Goal: Transaction & Acquisition: Purchase product/service

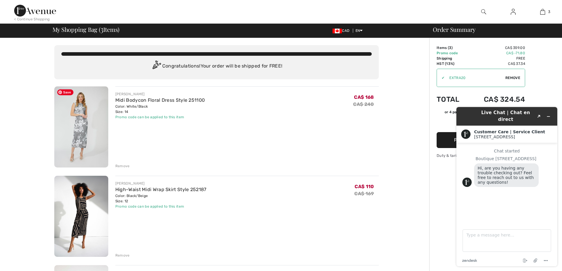
click at [89, 128] on img at bounding box center [81, 126] width 54 height 81
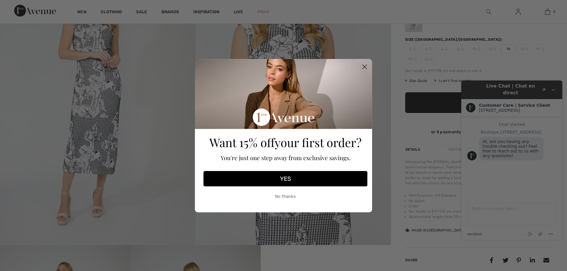
click at [369, 68] on circle "Close dialog" at bounding box center [364, 67] width 10 height 10
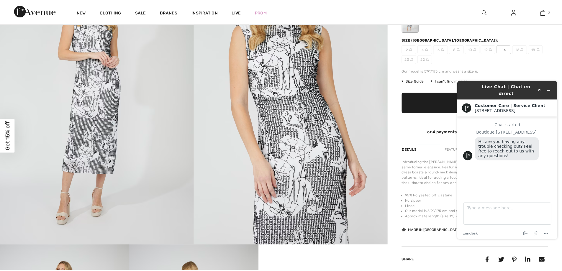
scroll to position [118, 0]
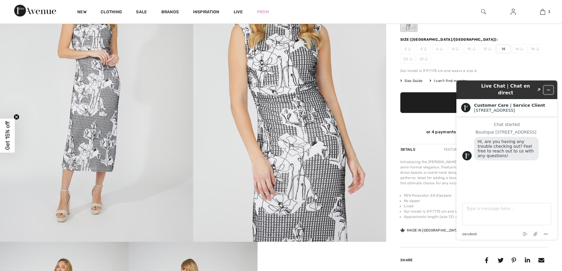
click at [551, 86] on button "Minimize widget" at bounding box center [548, 90] width 9 height 8
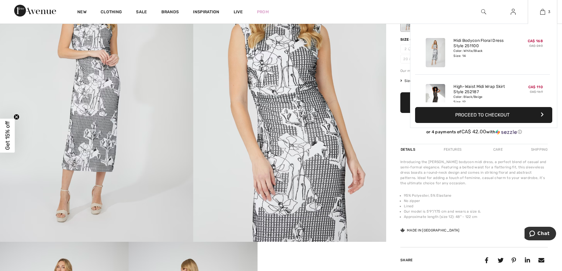
click at [495, 56] on div "Color: White/Black Size: 14" at bounding box center [483, 53] width 58 height 9
click at [545, 10] on link "3" at bounding box center [542, 11] width 29 height 7
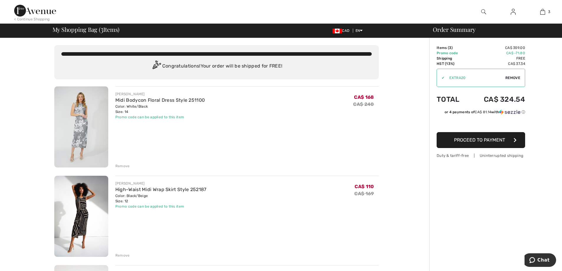
click div "Remove"
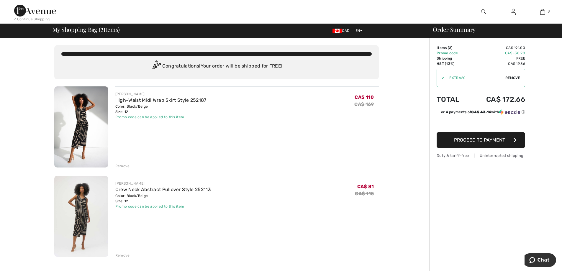
click img
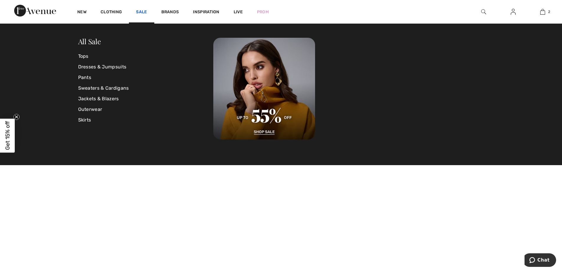
click at [143, 11] on link "Sale" at bounding box center [141, 12] width 11 height 6
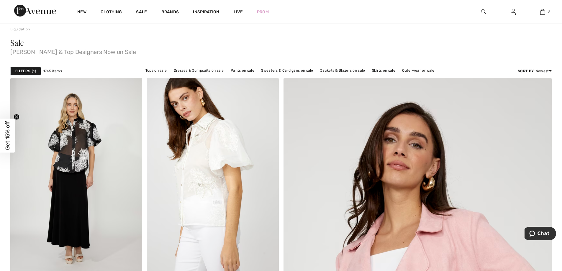
scroll to position [89, 0]
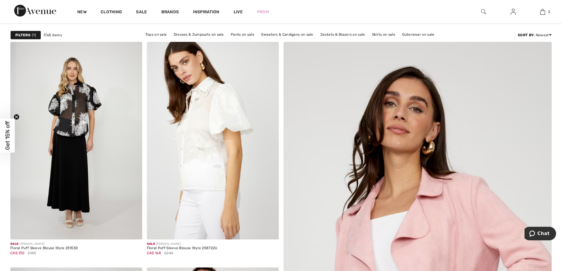
click at [32, 35] on span "1" at bounding box center [34, 34] width 4 height 5
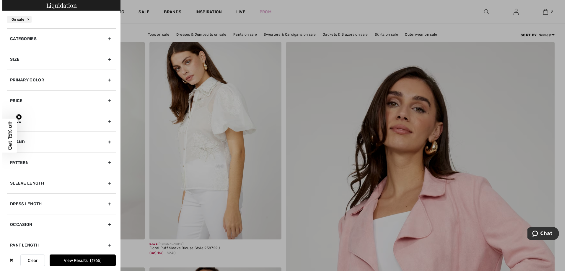
scroll to position [89, 0]
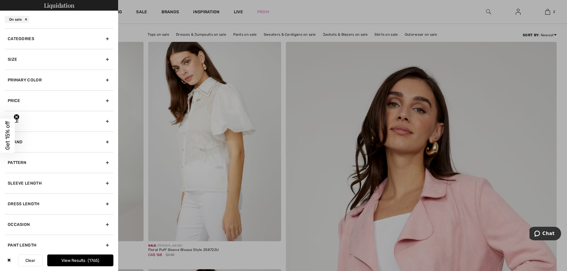
click at [16, 116] on circle "Close teaser" at bounding box center [17, 117] width 6 height 6
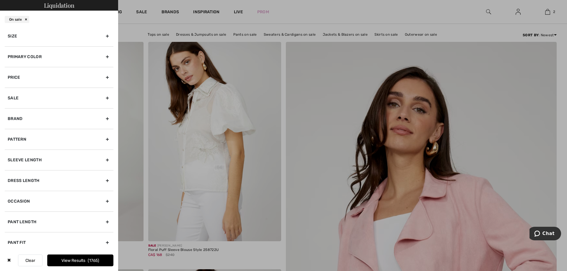
scroll to position [0, 0]
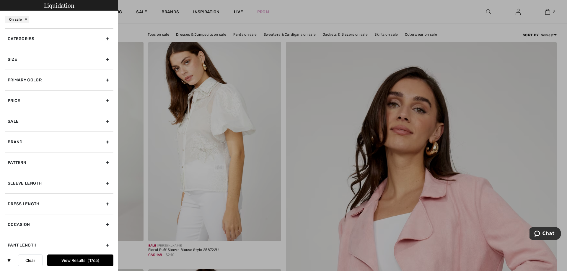
click at [73, 58] on div "Size" at bounding box center [59, 59] width 109 height 21
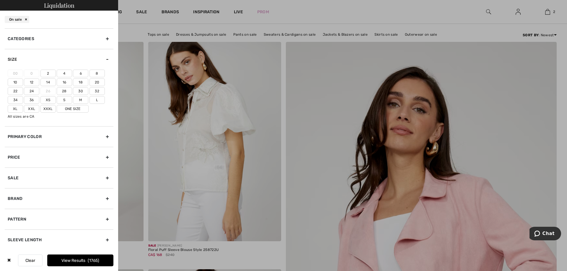
click at [45, 82] on label "14" at bounding box center [47, 82] width 15 height 8
click at [0, 0] on input"] "14" at bounding box center [0, 0] width 0 height 0
click at [34, 82] on label "12" at bounding box center [31, 82] width 15 height 8
click at [0, 0] on input"] "12" at bounding box center [0, 0] width 0 height 0
click at [97, 102] on label "L" at bounding box center [96, 100] width 15 height 8
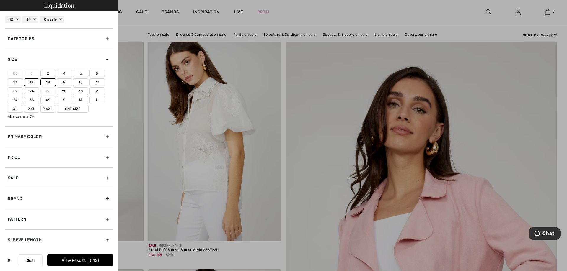
click at [0, 0] on input"] "L" at bounding box center [0, 0] width 0 height 0
click at [12, 108] on label "Xl" at bounding box center [15, 109] width 15 height 8
click at [0, 0] on input"] "Xl" at bounding box center [0, 0] width 0 height 0
click at [96, 263] on span "694" at bounding box center [94, 260] width 10 height 5
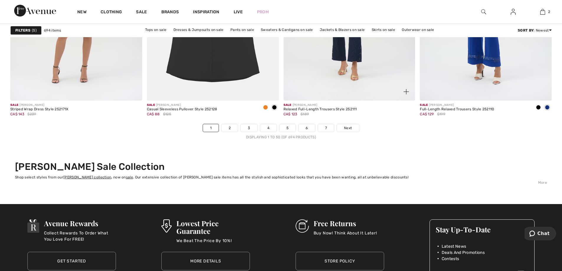
scroll to position [3423, 0]
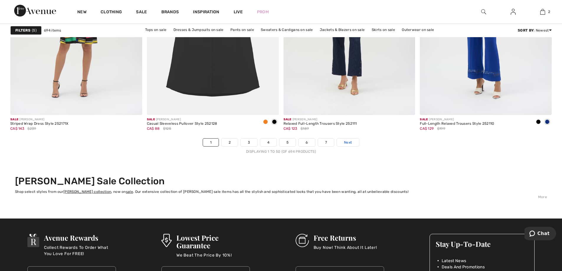
click at [350, 141] on span "Next" at bounding box center [348, 142] width 8 height 5
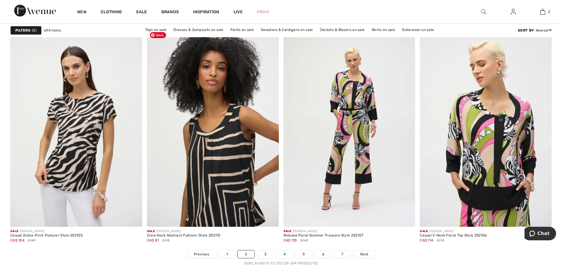
scroll to position [3305, 0]
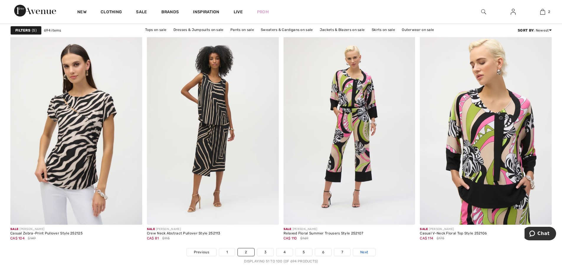
click at [372, 254] on link "Next" at bounding box center [364, 252] width 22 height 8
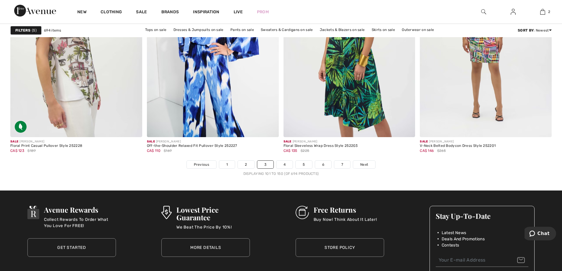
scroll to position [3423, 0]
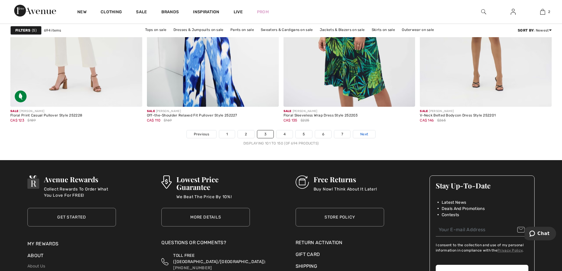
click at [367, 132] on span "Next" at bounding box center [364, 134] width 8 height 5
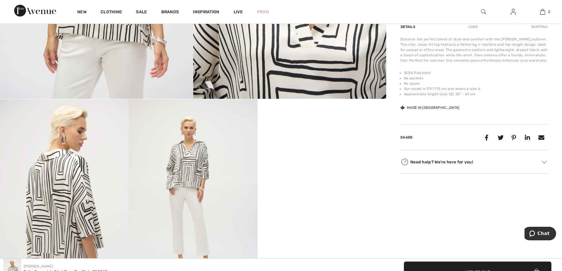
scroll to position [325, 0]
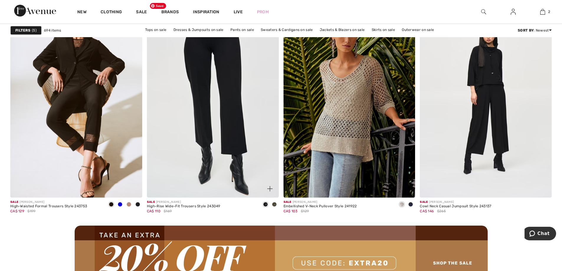
scroll to position [1535, 0]
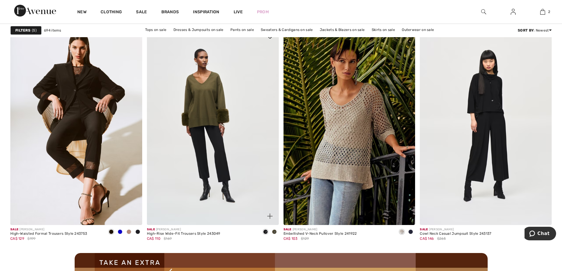
click at [275, 230] on span at bounding box center [274, 232] width 5 height 5
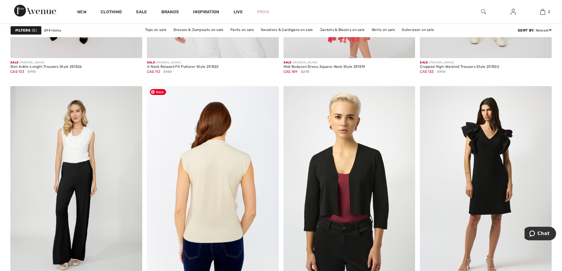
scroll to position [3394, 0]
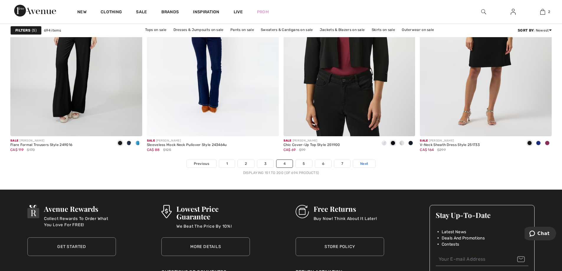
click at [369, 164] on link "Next" at bounding box center [364, 164] width 22 height 8
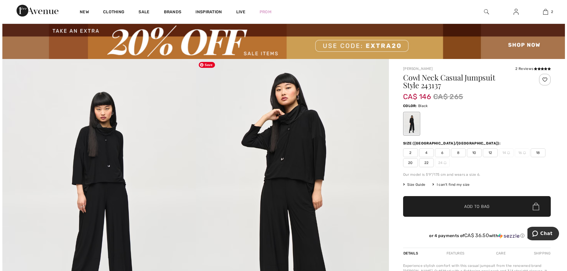
scroll to position [30, 0]
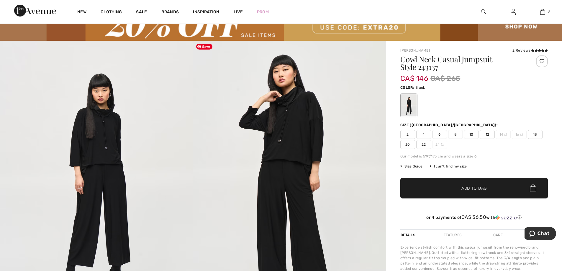
click at [282, 128] on img at bounding box center [289, 186] width 193 height 290
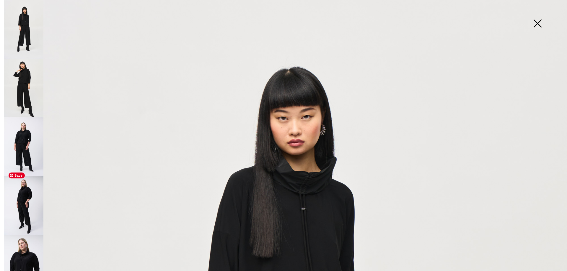
click at [30, 191] on img at bounding box center [23, 205] width 39 height 59
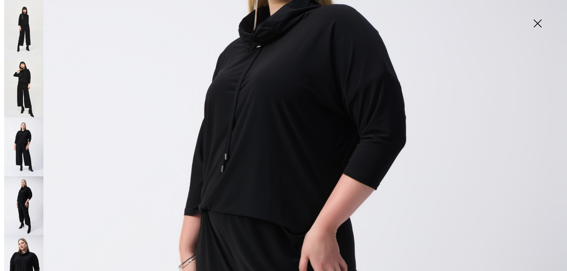
scroll to position [266, 0]
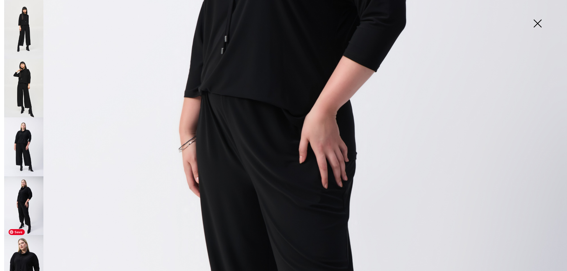
click at [22, 250] on img at bounding box center [23, 264] width 39 height 59
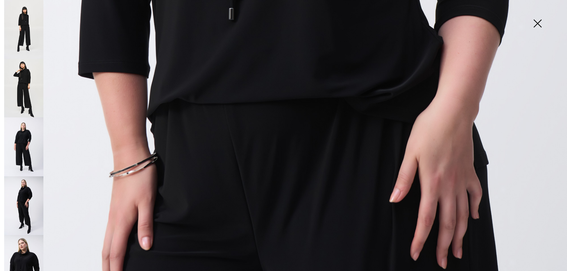
scroll to position [502, 0]
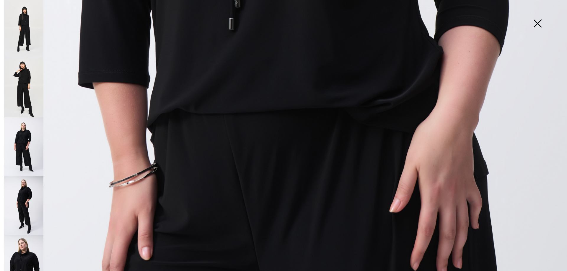
click at [21, 148] on img at bounding box center [23, 146] width 39 height 59
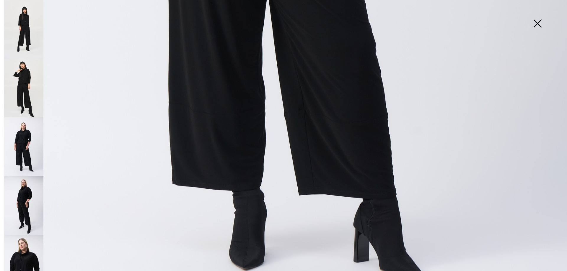
scroll to position [413, 0]
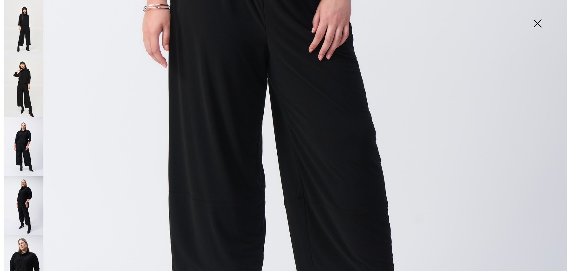
click at [313, 128] on img at bounding box center [283, 11] width 567 height 849
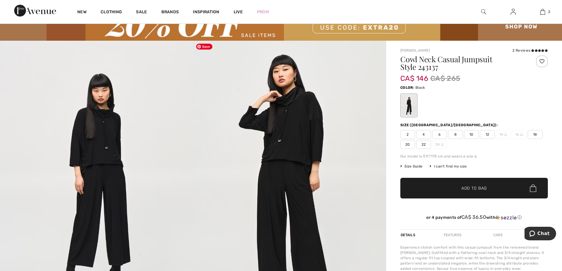
click at [300, 134] on img at bounding box center [289, 186] width 193 height 290
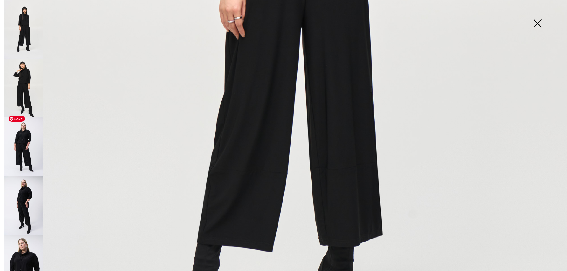
click at [14, 153] on img at bounding box center [23, 146] width 39 height 59
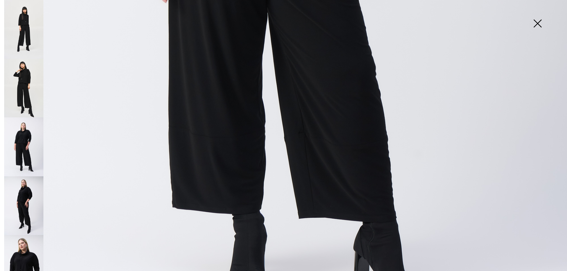
scroll to position [561, 0]
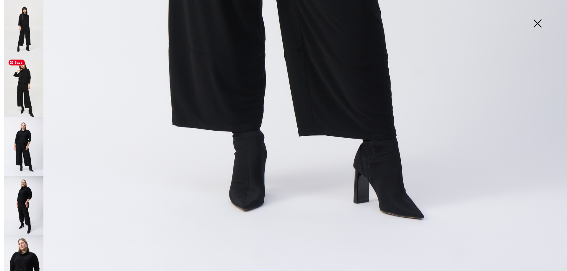
click at [32, 76] on img at bounding box center [23, 88] width 39 height 59
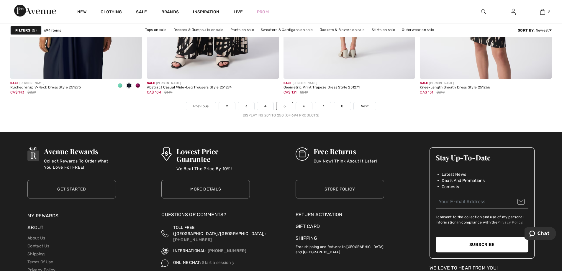
scroll to position [3453, 0]
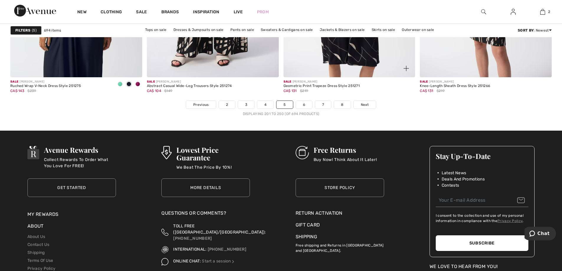
click at [367, 100] on div "Sale JOSEPH RIBKOFF Geometric Print Trapeze Dress Style 251271 CA$ 131 $219" at bounding box center [350, 88] width 132 height 23
click at [366, 104] on span "Next" at bounding box center [365, 104] width 8 height 5
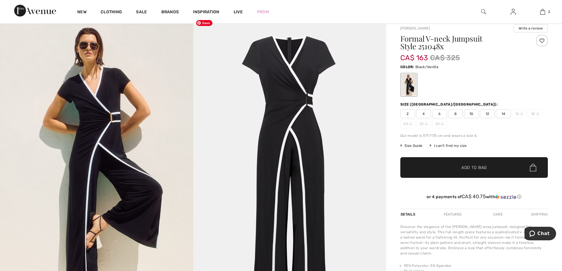
scroll to position [30, 0]
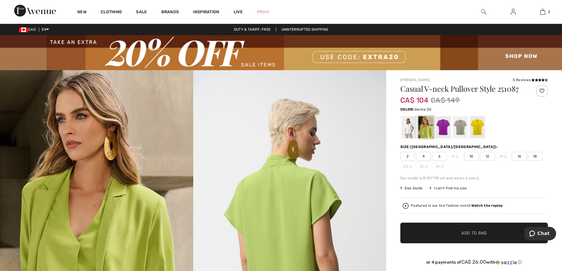
click at [415, 133] on div at bounding box center [408, 127] width 15 height 22
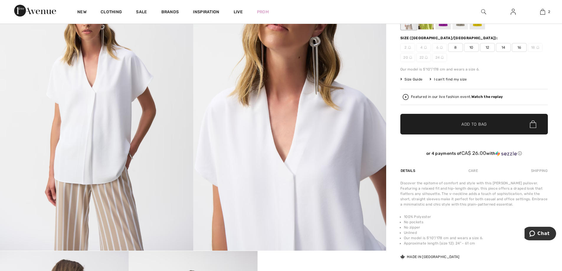
scroll to position [59, 0]
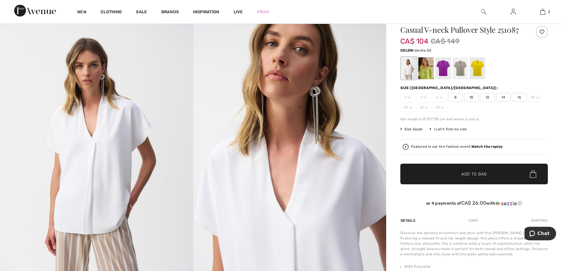
click at [483, 98] on span "12" at bounding box center [487, 97] width 15 height 9
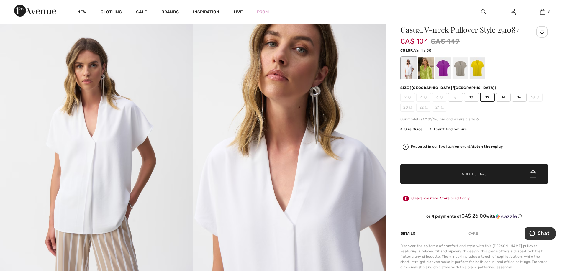
click at [458, 179] on span "✔ Added to Bag Add to Bag" at bounding box center [474, 174] width 148 height 21
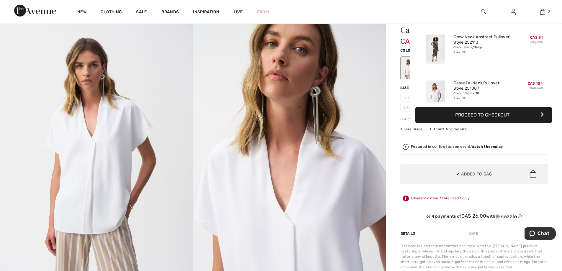
scroll to position [64, 0]
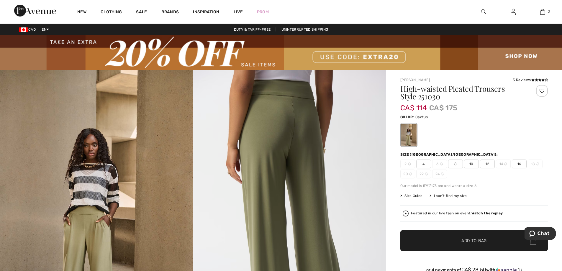
click at [421, 117] on span "Cactus" at bounding box center [422, 117] width 12 height 4
copy span "Cactus"
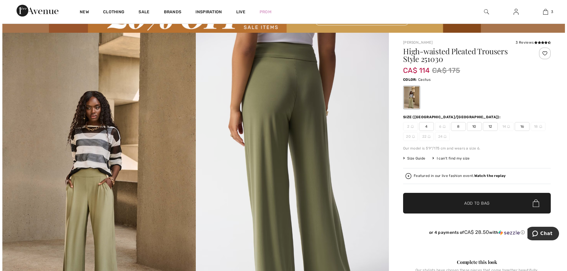
scroll to position [30, 0]
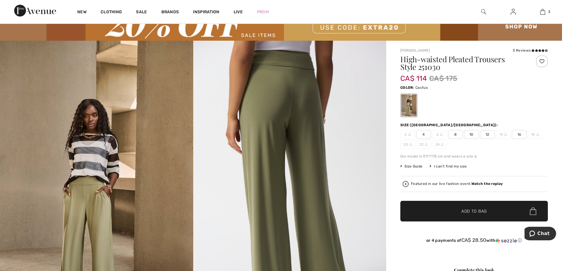
copy span "Cactus"
click at [485, 11] on img at bounding box center [483, 11] width 5 height 7
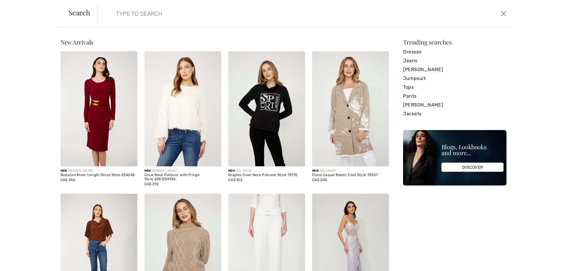
drag, startPoint x: 419, startPoint y: 17, endPoint x: 346, endPoint y: 18, distance: 72.6
drag, startPoint x: 346, startPoint y: 18, endPoint x: 95, endPoint y: 108, distance: 266.7
paste input "Cactus"
type input "Cactus"
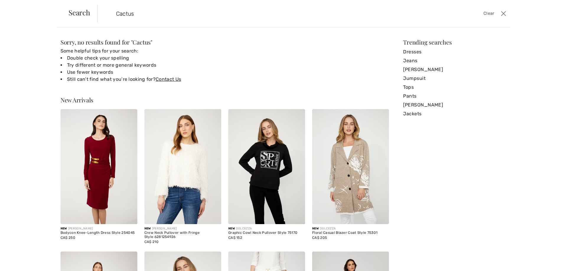
click at [156, 4] on div "Search Cactus Clear" at bounding box center [283, 13] width 453 height 27
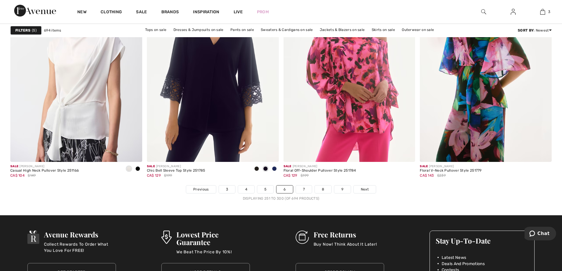
scroll to position [3335, 0]
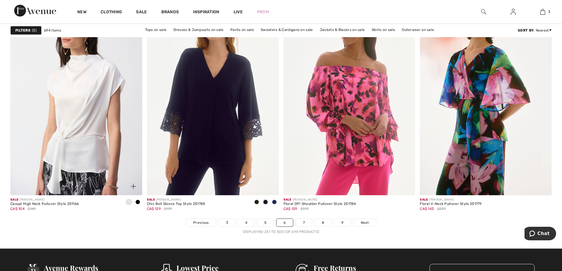
click at [138, 203] on span at bounding box center [137, 202] width 5 height 5
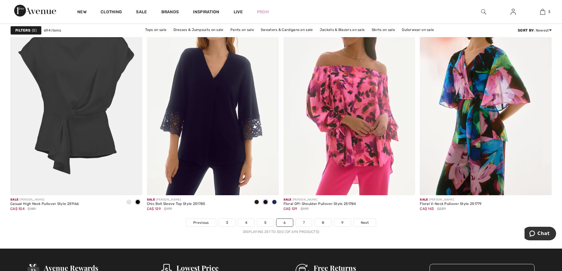
click at [299, 222] on link "7" at bounding box center [304, 223] width 16 height 8
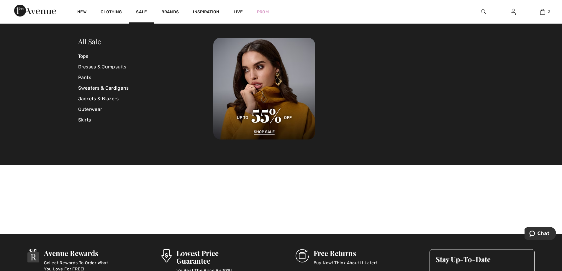
click at [480, 13] on div at bounding box center [484, 12] width 30 height 24
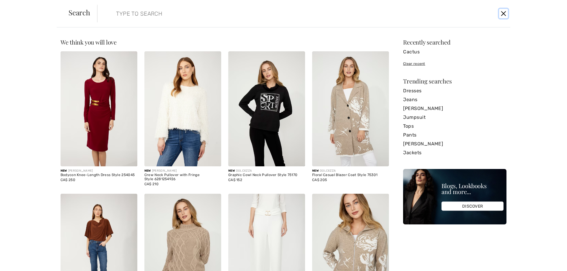
click at [507, 13] on button "Close" at bounding box center [503, 13] width 9 height 9
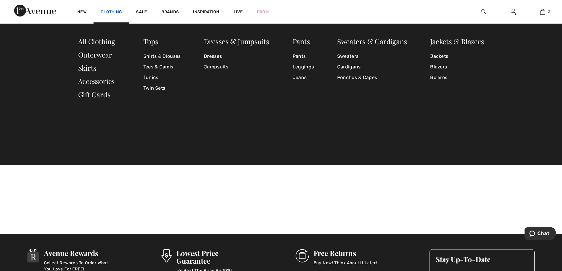
click at [116, 12] on link "Clothing" at bounding box center [111, 12] width 21 height 6
click at [104, 39] on link "All Clothing" at bounding box center [96, 41] width 37 height 9
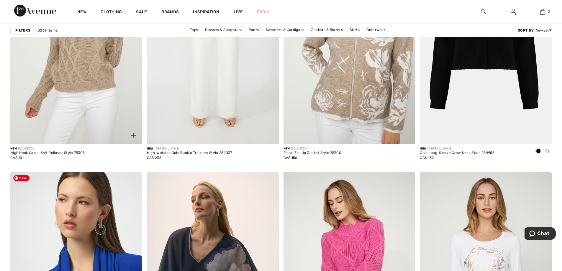
scroll to position [561, 0]
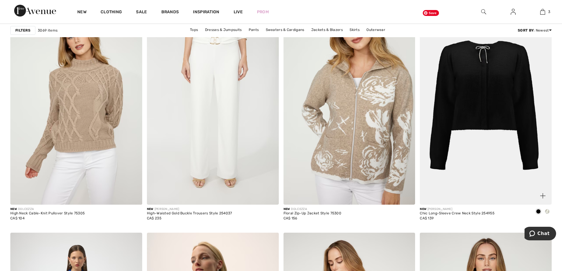
click at [483, 106] on img at bounding box center [486, 106] width 132 height 198
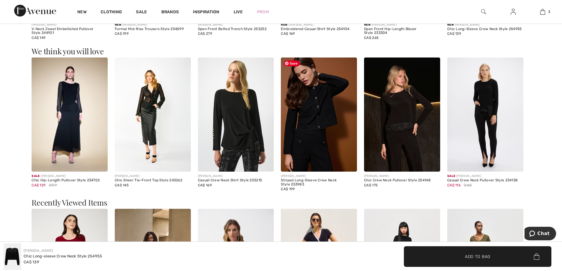
scroll to position [502, 0]
click at [307, 123] on img at bounding box center [319, 114] width 76 height 114
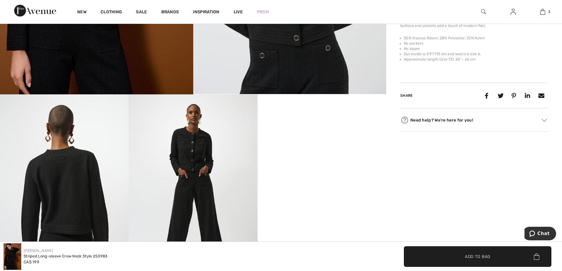
scroll to position [325, 0]
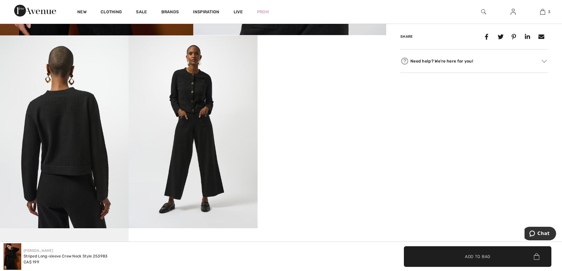
click at [328, 100] on video "Your browser does not support the video tag." at bounding box center [322, 67] width 129 height 64
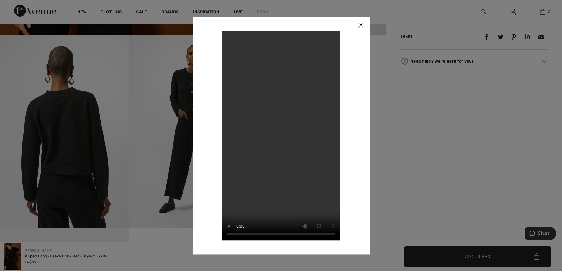
click at [360, 26] on img at bounding box center [361, 26] width 18 height 18
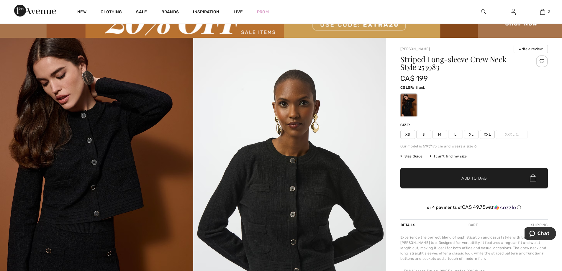
scroll to position [30, 0]
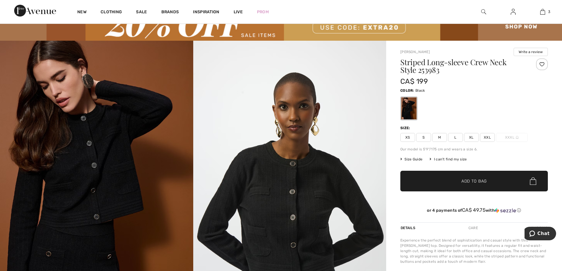
click at [459, 139] on span "L" at bounding box center [455, 137] width 15 height 9
click at [468, 181] on span "Add to Bag" at bounding box center [474, 181] width 25 height 6
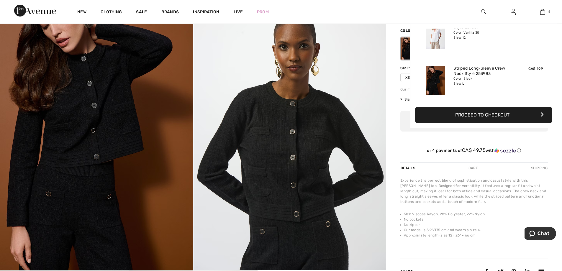
scroll to position [89, 0]
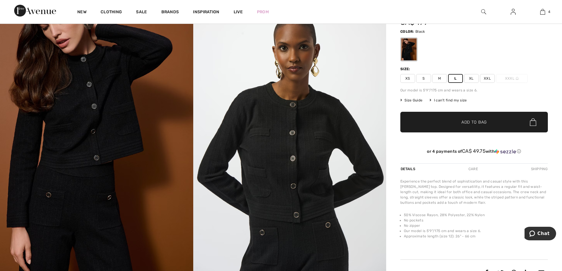
click at [472, 194] on div "Experience the perfect blend of sophistication and casual style with this Josep…" at bounding box center [474, 192] width 148 height 27
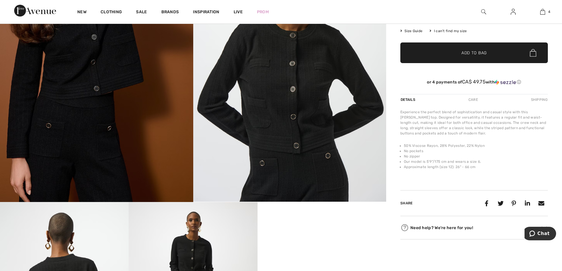
scroll to position [148, 0]
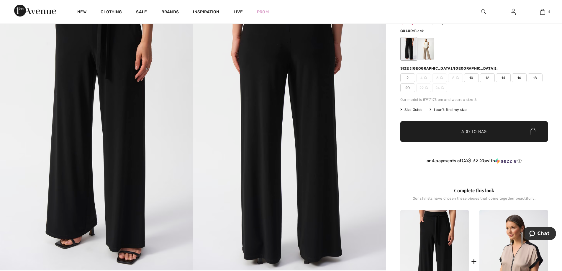
scroll to position [89, 0]
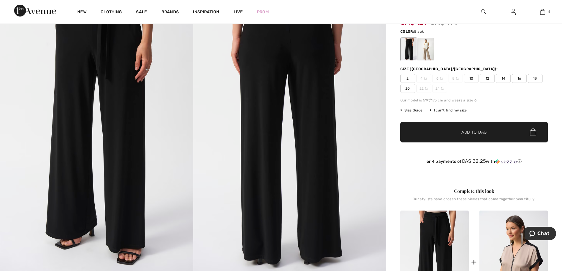
click at [498, 77] on span "14" at bounding box center [503, 78] width 15 height 9
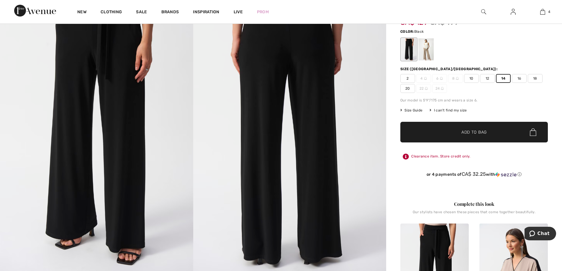
click at [476, 133] on span "Add to Bag" at bounding box center [474, 132] width 25 height 6
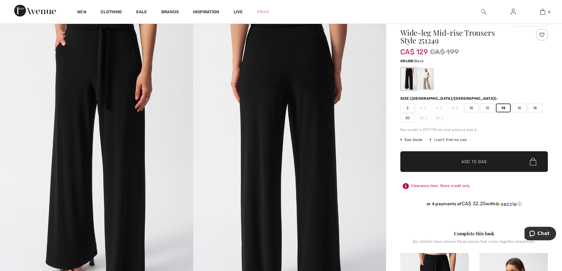
scroll to position [0, 0]
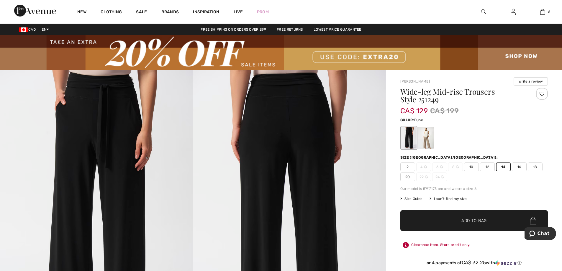
click at [429, 136] on div at bounding box center [425, 138] width 15 height 22
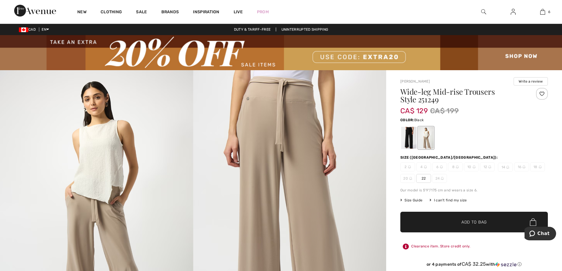
click at [403, 136] on div at bounding box center [408, 138] width 15 height 22
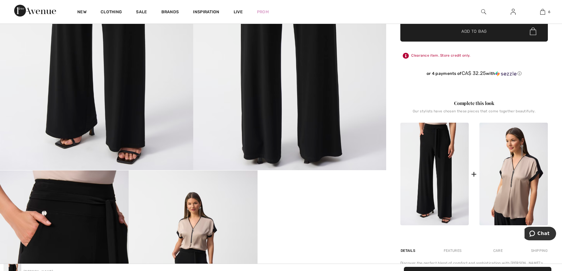
scroll to position [118, 0]
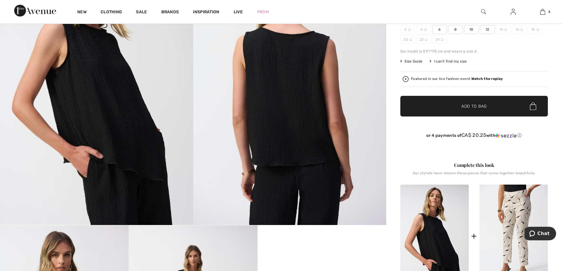
scroll to position [89, 0]
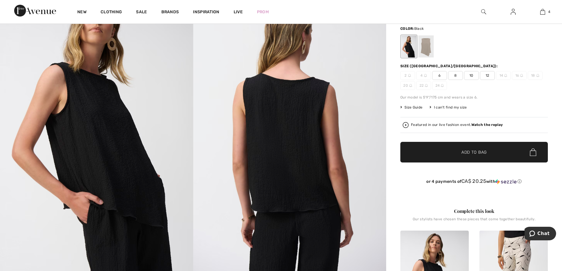
click at [485, 76] on span "12" at bounding box center [487, 75] width 15 height 9
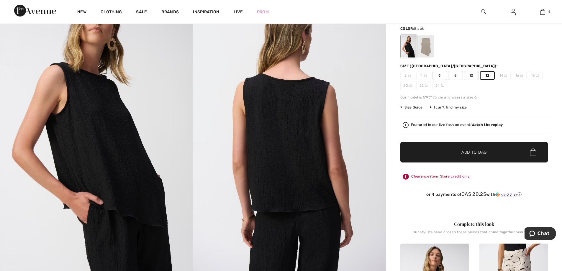
click at [469, 152] on span "Add to Bag" at bounding box center [474, 152] width 25 height 6
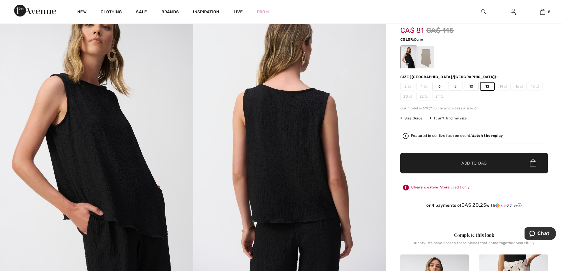
scroll to position [0, 0]
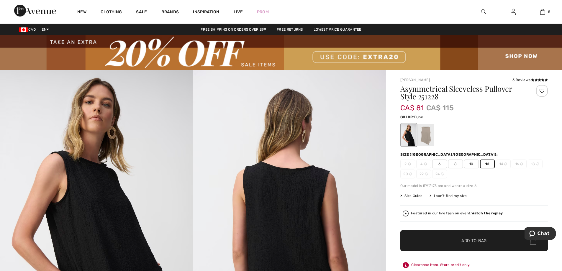
click at [428, 139] on div at bounding box center [425, 135] width 15 height 22
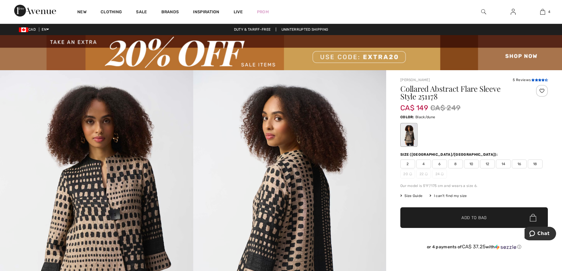
click at [539, 79] on icon at bounding box center [539, 79] width 3 height 3
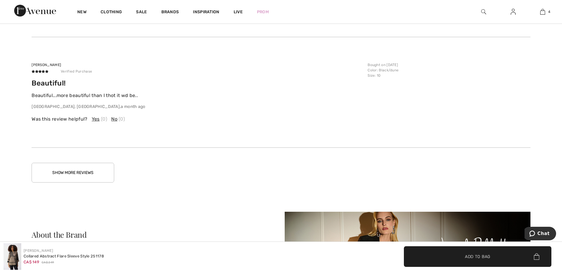
scroll to position [1391, 0]
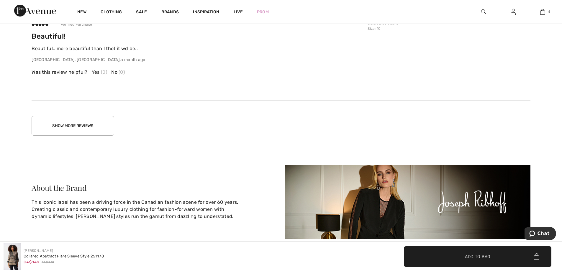
click at [98, 123] on button "Show More Reviews" at bounding box center [73, 126] width 83 height 20
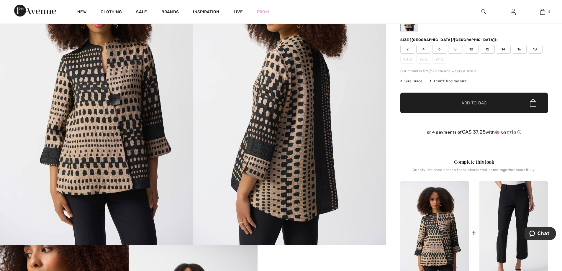
scroll to position [63, 0]
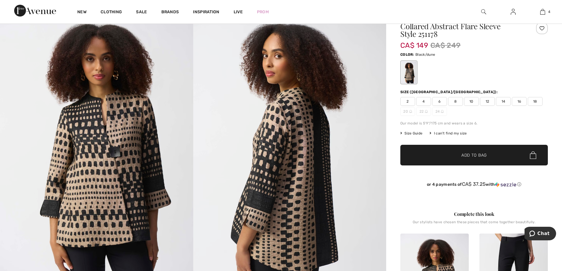
click at [485, 103] on span "12" at bounding box center [487, 101] width 15 height 9
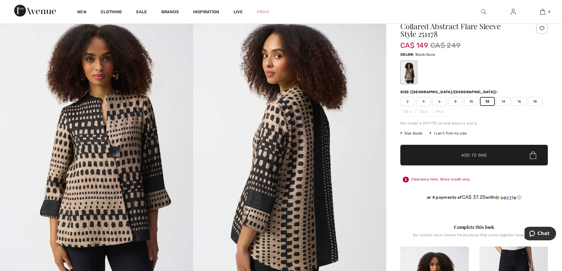
click at [470, 159] on span "✔ Added to Bag Add to Bag" at bounding box center [474, 155] width 148 height 21
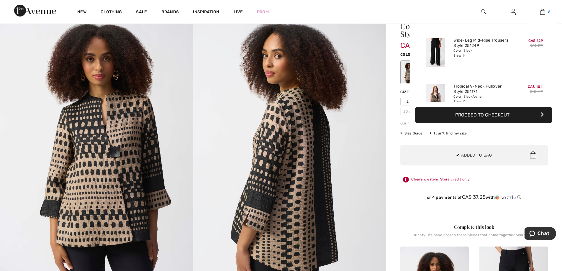
click at [544, 11] on img at bounding box center [542, 11] width 5 height 7
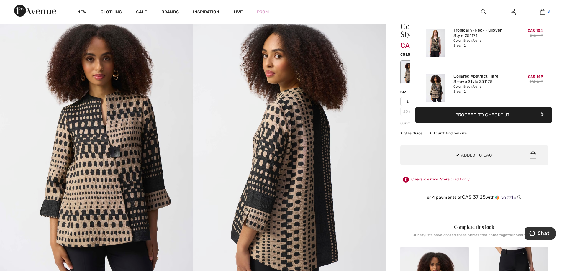
scroll to position [202, 0]
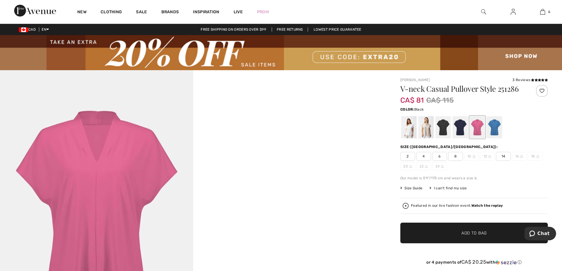
click at [445, 129] on div at bounding box center [443, 127] width 15 height 22
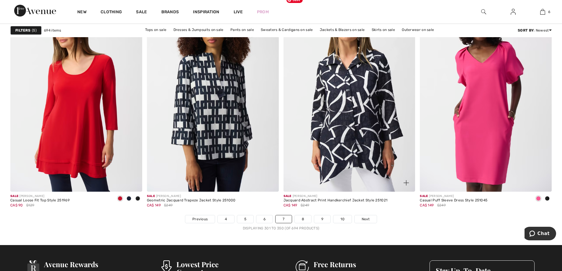
scroll to position [3394, 0]
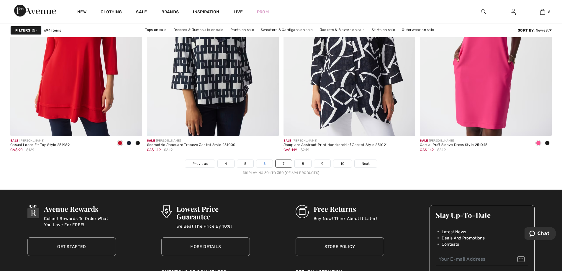
click at [267, 166] on link "6" at bounding box center [264, 164] width 16 height 8
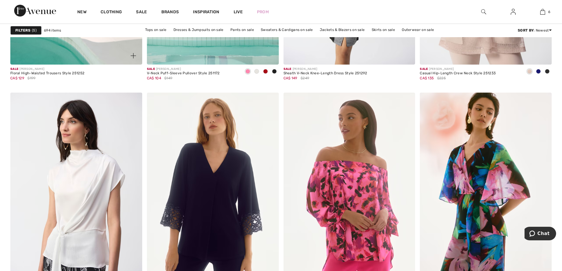
scroll to position [3335, 0]
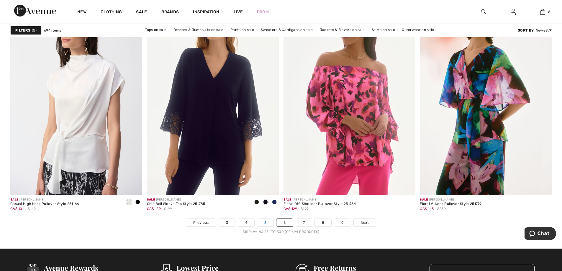
click at [259, 222] on link "5" at bounding box center [265, 223] width 16 height 8
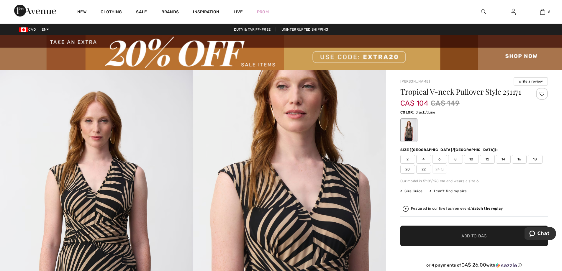
click at [491, 157] on span "12" at bounding box center [487, 159] width 15 height 9
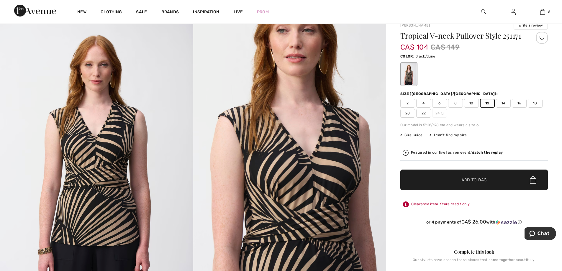
scroll to position [89, 0]
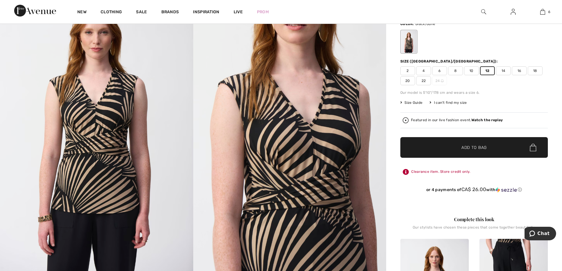
click at [457, 155] on span "✔ Added to Bag Add to Bag" at bounding box center [474, 147] width 148 height 21
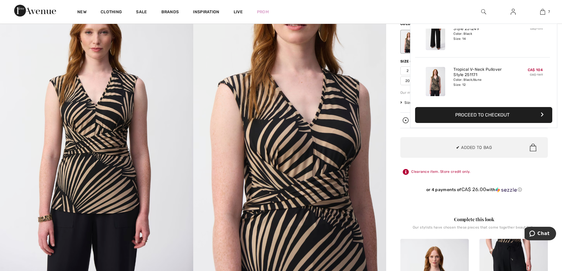
scroll to position [248, 0]
click at [546, 10] on link "7" at bounding box center [542, 11] width 29 height 7
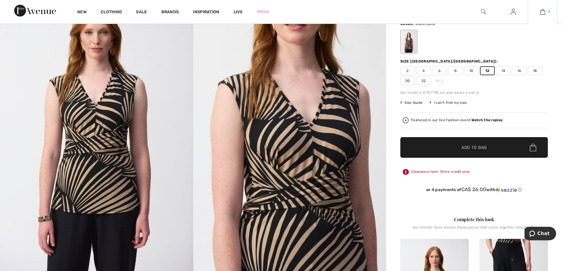
click at [545, 9] on link "7" at bounding box center [542, 11] width 29 height 7
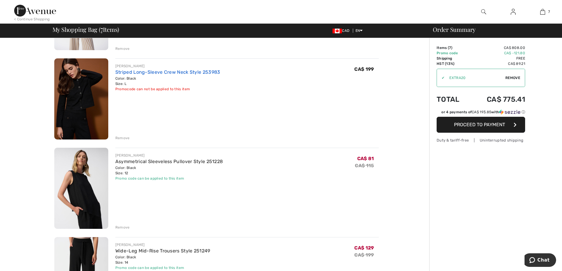
scroll to position [325, 0]
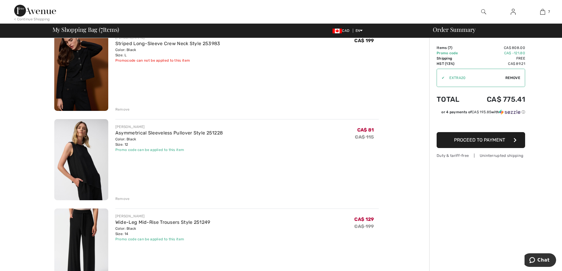
click at [120, 200] on div "Remove" at bounding box center [122, 198] width 14 height 5
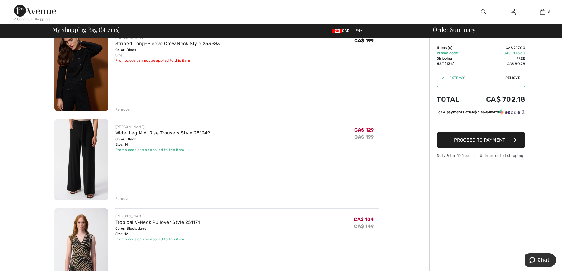
scroll to position [295, 0]
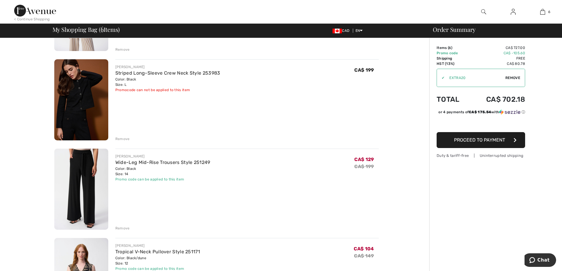
click at [125, 139] on div "Remove" at bounding box center [122, 138] width 14 height 5
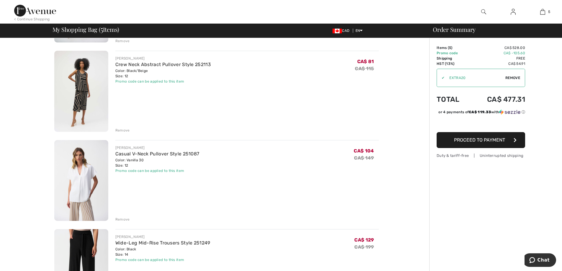
scroll to position [118, 0]
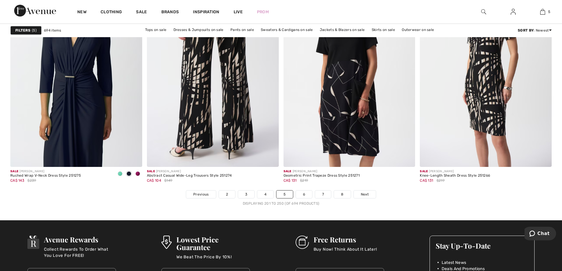
scroll to position [3423, 0]
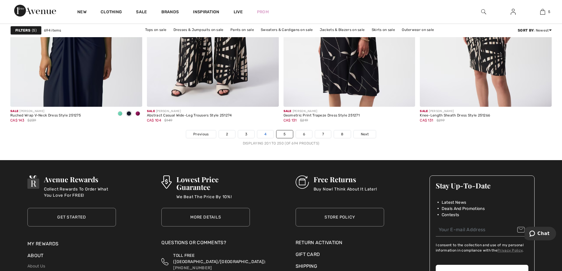
click at [269, 134] on link "4" at bounding box center [265, 134] width 16 height 8
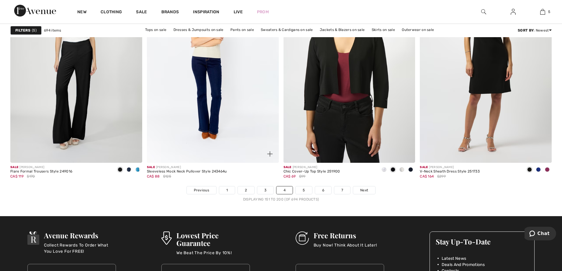
scroll to position [3366, 0]
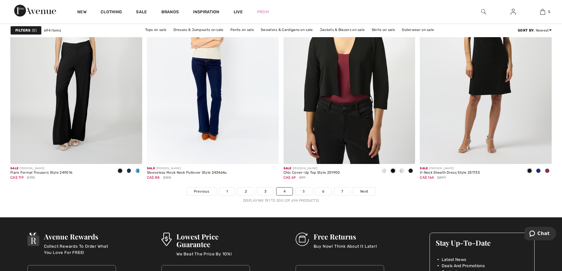
click at [297, 191] on link "5" at bounding box center [304, 192] width 16 height 8
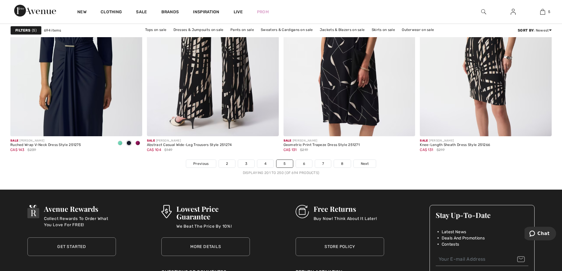
scroll to position [3482, 0]
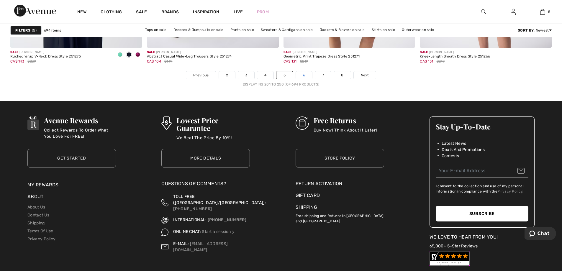
click at [304, 76] on link "6" at bounding box center [304, 75] width 16 height 8
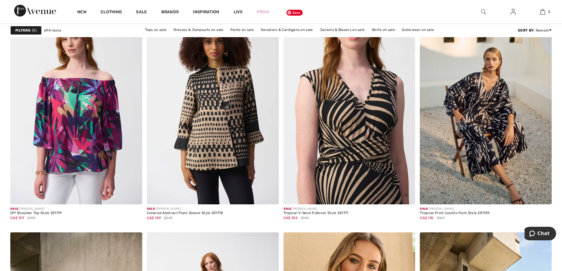
scroll to position [1328, 0]
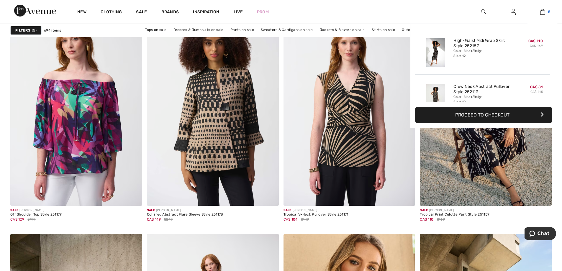
click at [544, 15] on img at bounding box center [542, 11] width 5 height 7
click at [546, 9] on link "5" at bounding box center [542, 11] width 29 height 7
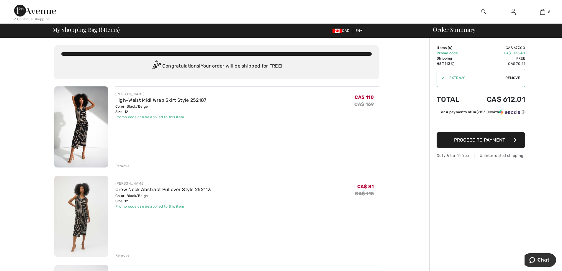
click at [518, 77] on span "Remove" at bounding box center [513, 77] width 15 height 5
click at [513, 77] on span "Remove" at bounding box center [513, 77] width 15 height 5
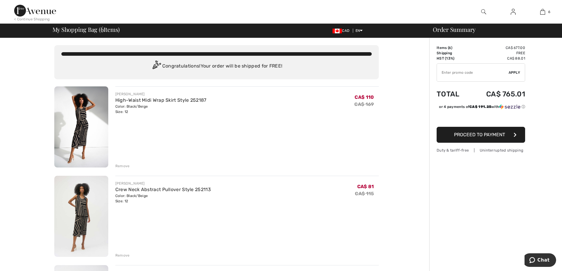
click at [481, 72] on input "TEXT" at bounding box center [473, 73] width 72 height 18
type input "EXTRA20"
click at [512, 74] on span "Apply" at bounding box center [515, 72] width 12 height 5
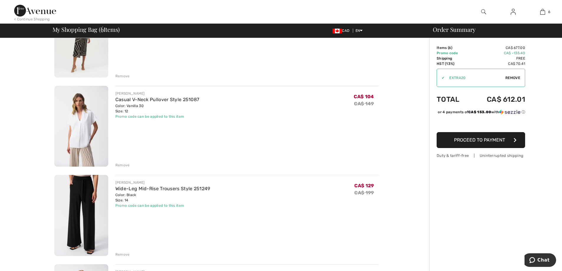
scroll to position [177, 0]
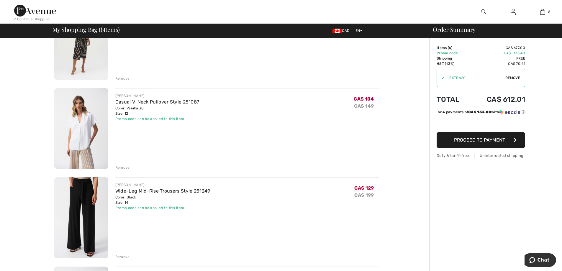
click at [122, 166] on div "Remove" at bounding box center [122, 167] width 14 height 5
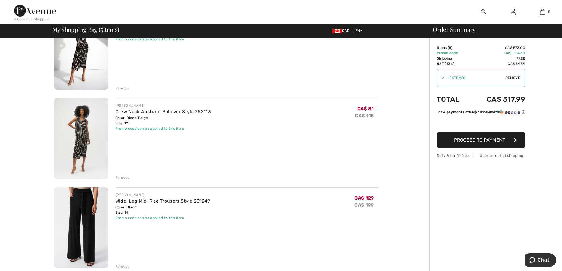
scroll to position [0, 0]
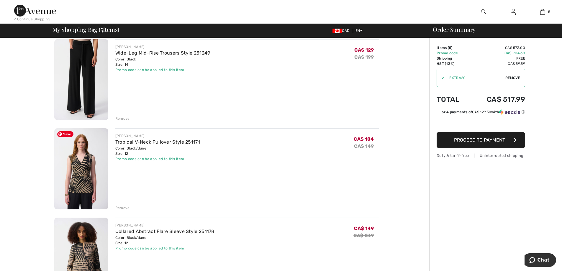
scroll to position [266, 0]
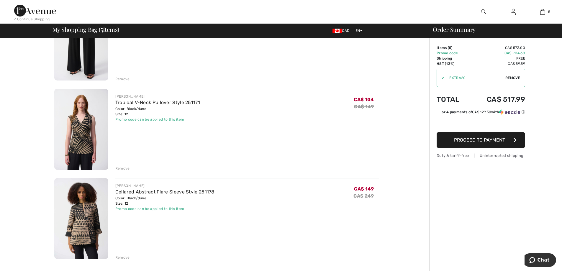
click at [122, 169] on div "Remove" at bounding box center [122, 168] width 14 height 5
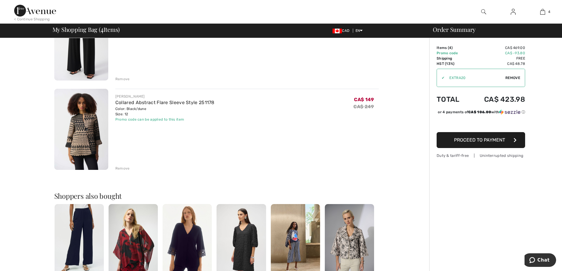
click at [120, 166] on div "Remove" at bounding box center [122, 168] width 14 height 5
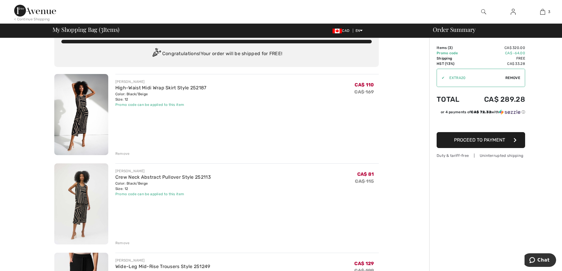
scroll to position [0, 0]
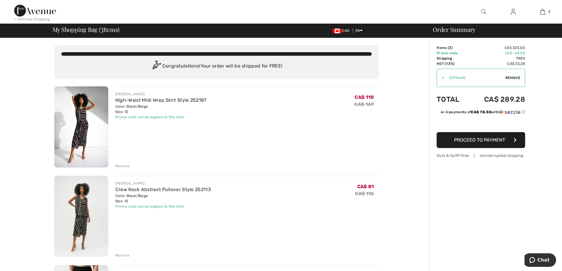
click at [43, 9] on img at bounding box center [35, 11] width 42 height 12
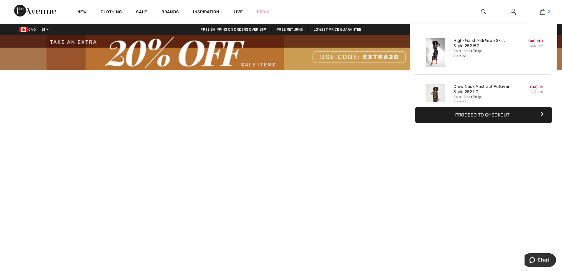
click at [541, 12] on img at bounding box center [542, 11] width 5 height 7
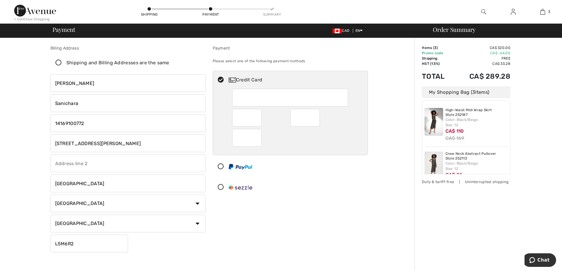
click at [23, 5] on img at bounding box center [35, 11] width 42 height 12
click at [30, 9] on img at bounding box center [35, 11] width 42 height 12
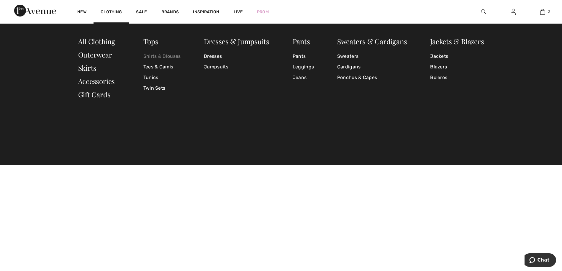
click at [154, 55] on link "Shirts & Blouses" at bounding box center [161, 56] width 37 height 11
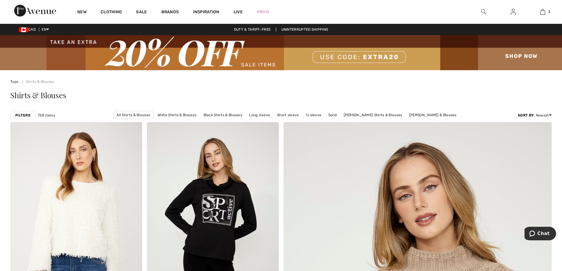
click at [26, 113] on strong "Filters" at bounding box center [22, 115] width 15 height 5
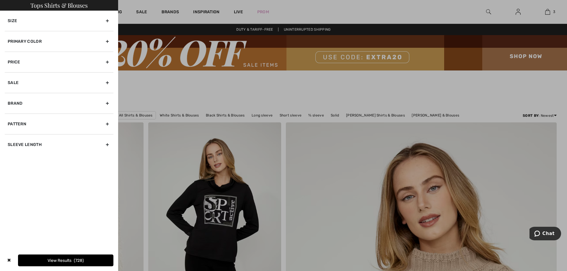
click at [55, 41] on div "Primary Color" at bounding box center [59, 41] width 109 height 21
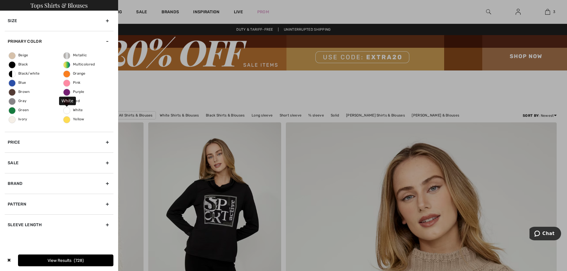
click at [73, 109] on span "White" at bounding box center [72, 110] width 19 height 4
click at [0, 0] on input "White" at bounding box center [0, 0] width 0 height 0
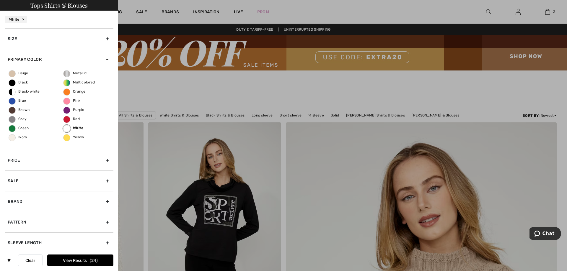
click at [75, 260] on button "View Results 24" at bounding box center [80, 261] width 66 height 12
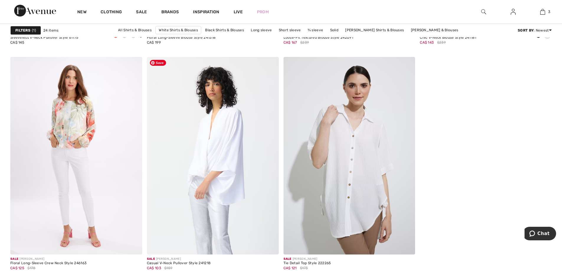
scroll to position [1298, 0]
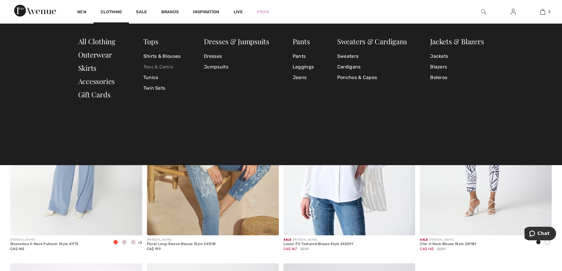
click at [158, 66] on link "Tees & Camis" at bounding box center [161, 67] width 37 height 11
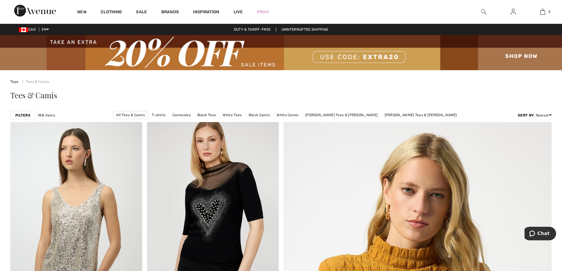
click at [26, 117] on strong "Filters" at bounding box center [22, 115] width 15 height 5
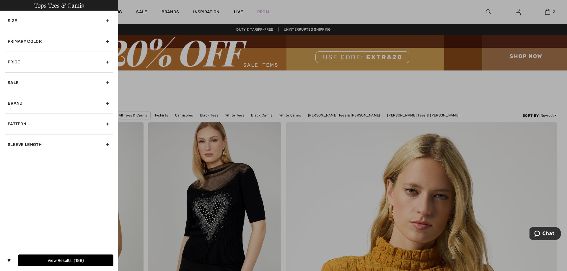
click at [46, 39] on div "Primary Color" at bounding box center [59, 41] width 109 height 21
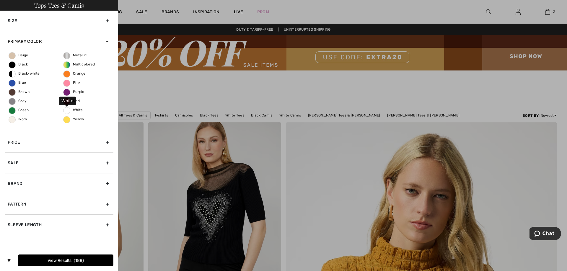
click at [68, 108] on span "White" at bounding box center [72, 110] width 19 height 4
click at [0, 0] on input "White" at bounding box center [0, 0] width 0 height 0
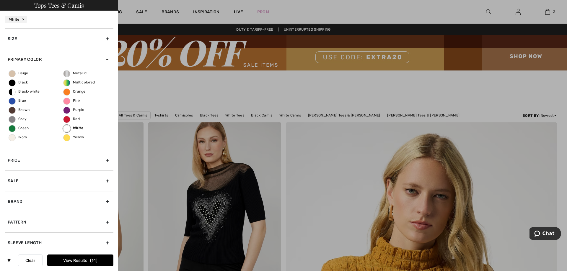
click at [76, 257] on button "View Results 14" at bounding box center [80, 261] width 66 height 12
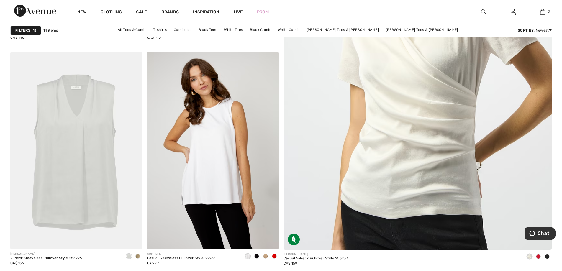
scroll to position [207, 0]
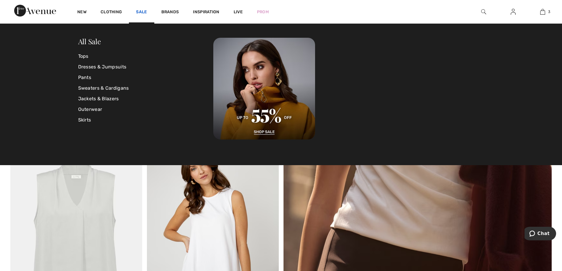
click at [140, 13] on link "Sale" at bounding box center [141, 12] width 11 height 6
click at [87, 56] on link "Tops" at bounding box center [145, 56] width 135 height 11
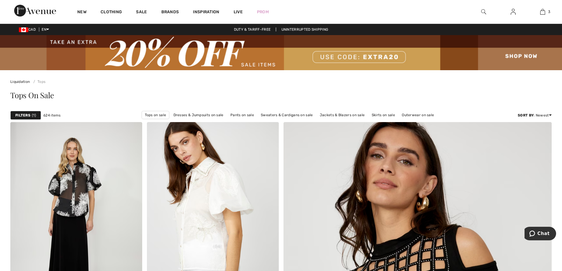
click at [28, 116] on strong "Filters" at bounding box center [22, 115] width 15 height 5
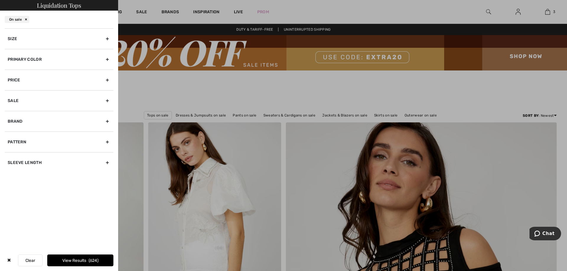
click at [46, 61] on div "Primary Color" at bounding box center [59, 59] width 109 height 21
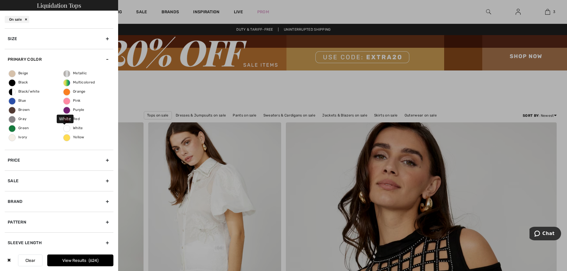
click at [67, 127] on span "White" at bounding box center [72, 128] width 19 height 4
click at [0, 0] on input "White" at bounding box center [0, 0] width 0 height 0
click at [76, 259] on button "View Results 18" at bounding box center [80, 261] width 66 height 12
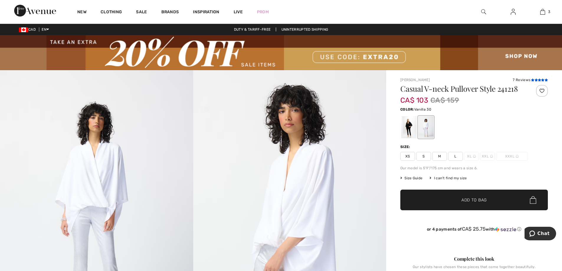
click at [532, 79] on icon at bounding box center [532, 79] width 3 height 3
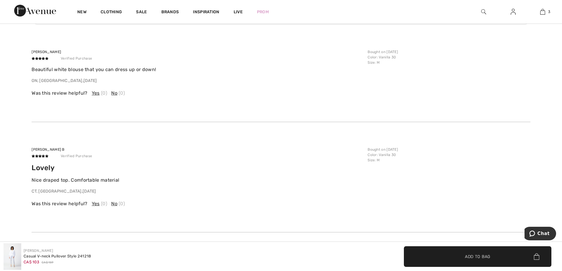
scroll to position [1397, 0]
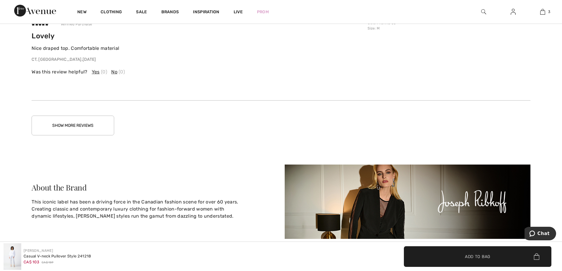
click at [97, 127] on button "Show More Reviews" at bounding box center [73, 126] width 83 height 20
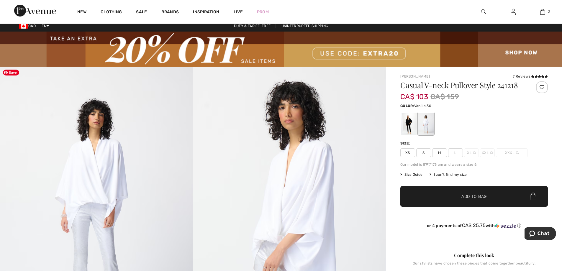
scroll to position [0, 0]
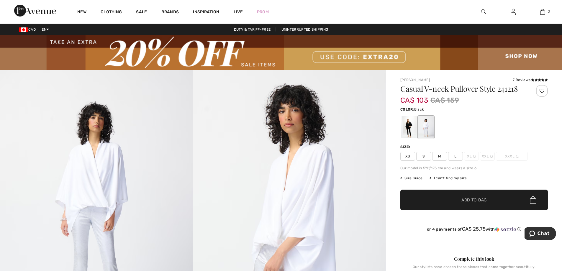
click at [409, 127] on div at bounding box center [408, 127] width 15 height 22
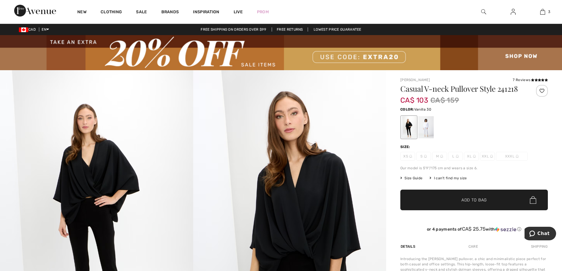
click at [429, 131] on div at bounding box center [425, 127] width 15 height 22
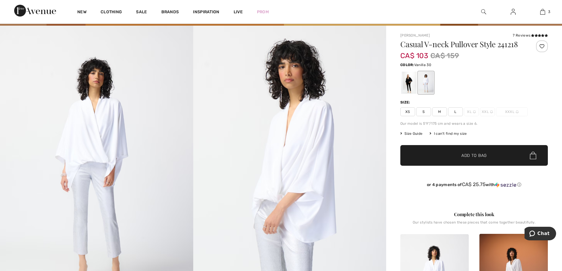
scroll to position [30, 0]
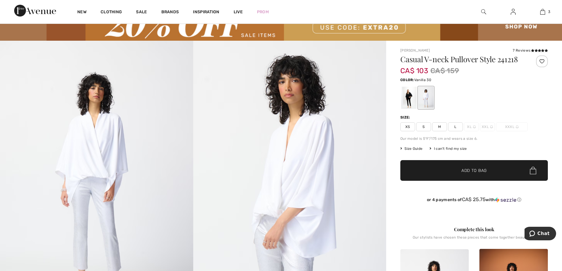
click at [444, 129] on span "M" at bounding box center [439, 126] width 15 height 9
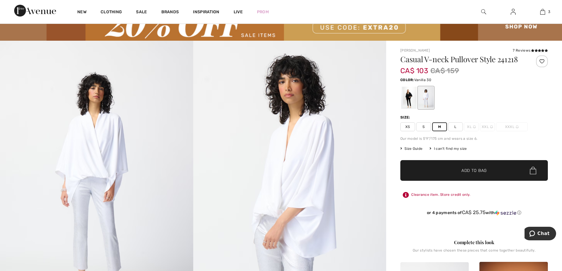
click at [418, 172] on span "✔ Added to Bag Add to Bag" at bounding box center [474, 170] width 148 height 21
click at [423, 171] on span "✔ Added to Bag Add to Bag" at bounding box center [474, 170] width 148 height 21
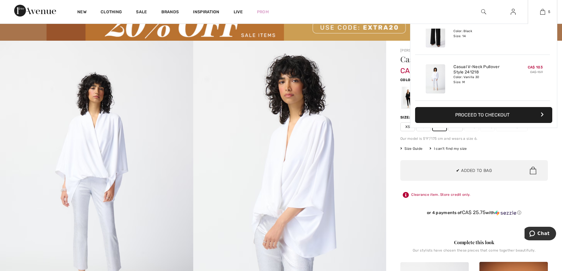
scroll to position [102, 0]
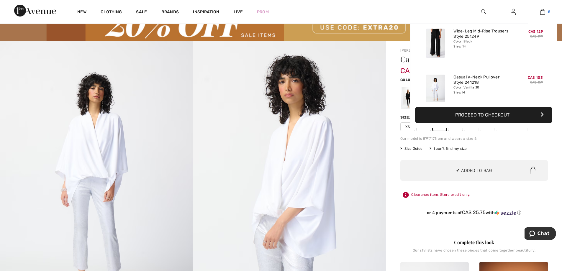
click at [545, 11] on link "5" at bounding box center [542, 11] width 29 height 7
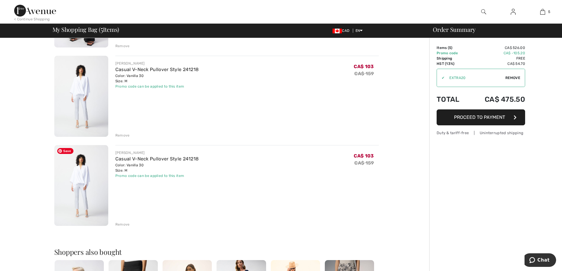
scroll to position [325, 0]
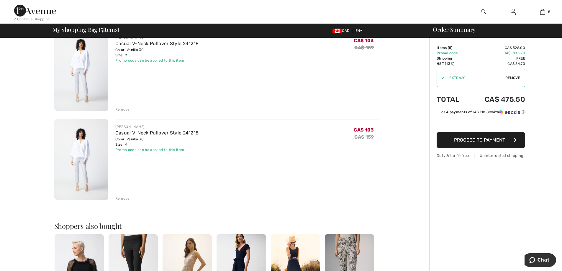
click at [122, 198] on div "Remove" at bounding box center [122, 198] width 14 height 5
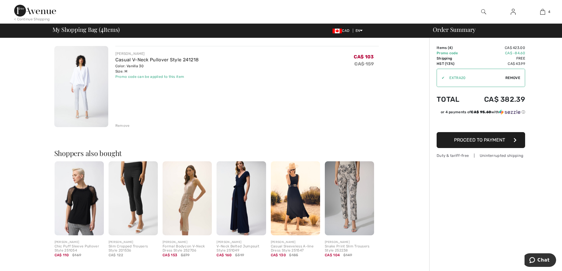
scroll to position [354, 0]
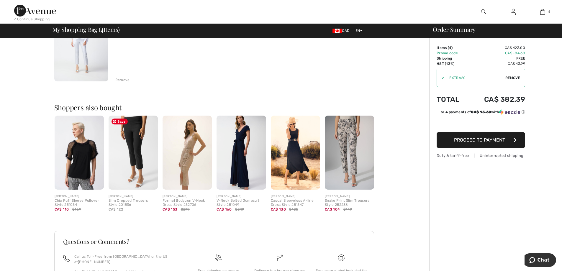
click at [131, 163] on img at bounding box center [133, 153] width 49 height 74
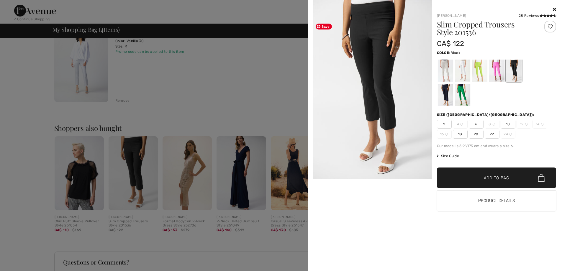
scroll to position [325, 0]
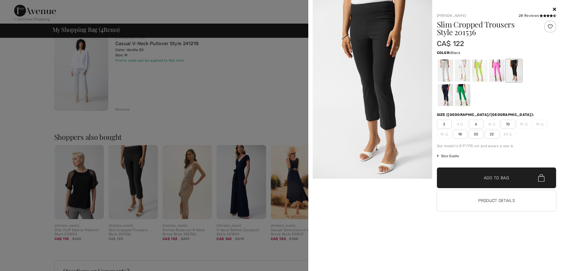
click at [554, 9] on icon at bounding box center [554, 9] width 3 height 5
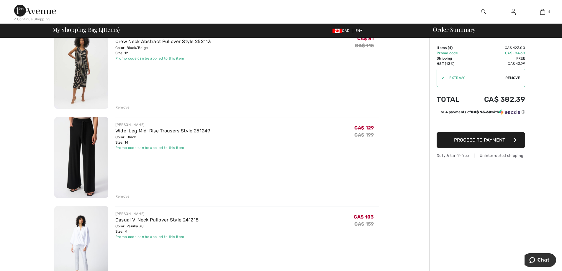
scroll to position [148, 0]
click at [42, 13] on img at bounding box center [35, 11] width 42 height 12
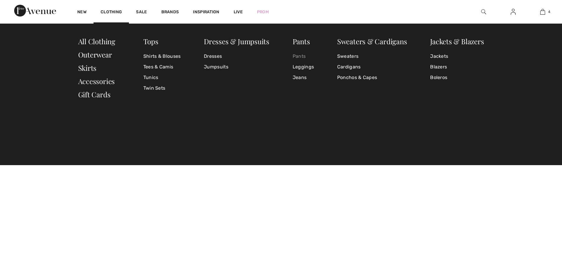
click at [304, 58] on link "Pants" at bounding box center [303, 56] width 21 height 11
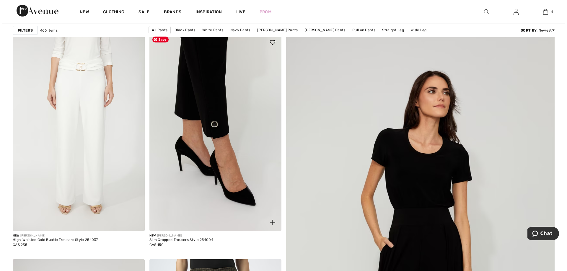
scroll to position [30, 0]
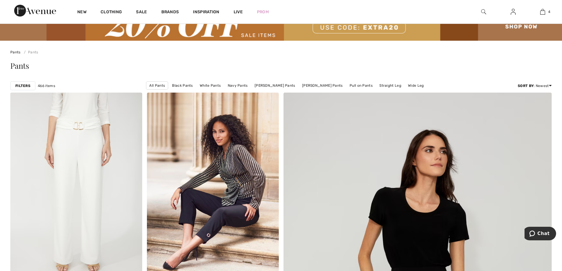
click at [18, 84] on strong "Filters" at bounding box center [22, 85] width 15 height 5
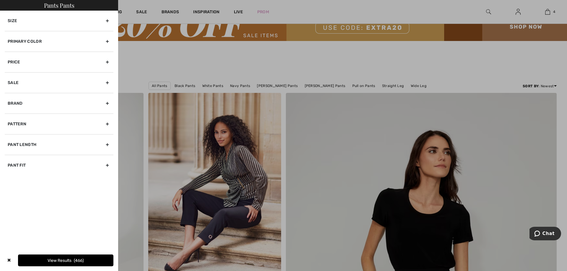
click at [53, 44] on div "Primary Color" at bounding box center [59, 41] width 109 height 21
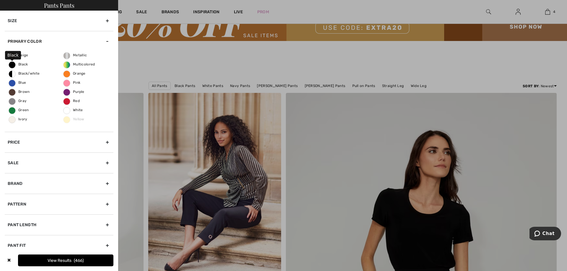
click at [21, 64] on span "Black" at bounding box center [18, 64] width 19 height 4
click at [0, 0] on input "Black" at bounding box center [0, 0] width 0 height 0
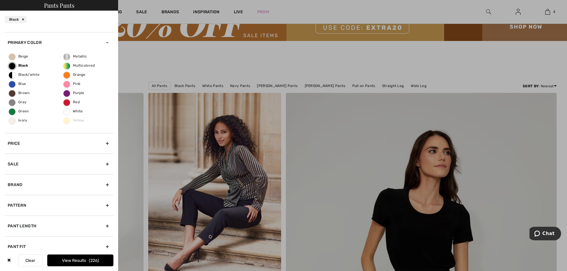
scroll to position [24, 0]
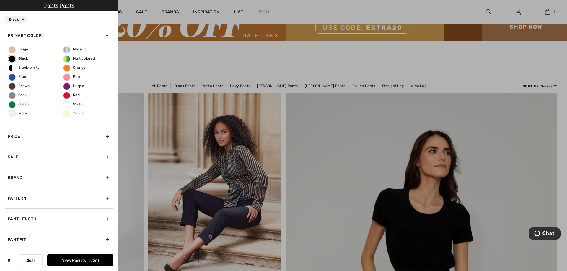
click at [46, 219] on div "Pant Length" at bounding box center [59, 219] width 109 height 21
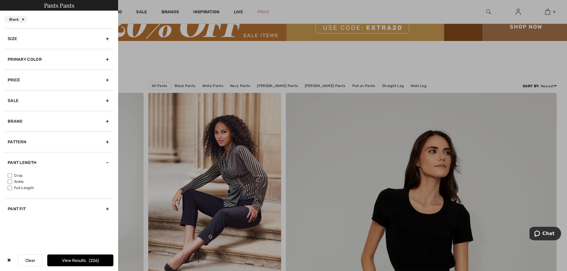
click at [17, 179] on div "Crop Ankle Full Length" at bounding box center [59, 186] width 109 height 26
click at [17, 181] on label "Ankle" at bounding box center [61, 181] width 106 height 5
click at [12, 181] on input"] "Ankle" at bounding box center [10, 182] width 4 height 4
checkbox input"] "true"
click at [78, 261] on button "View Results 73" at bounding box center [80, 261] width 66 height 12
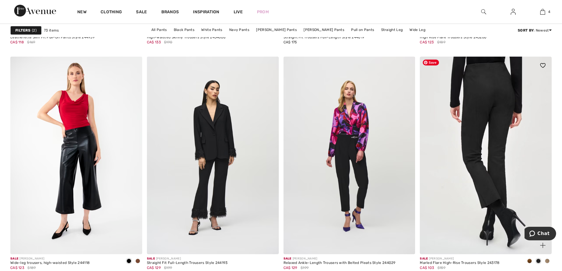
scroll to position [3335, 0]
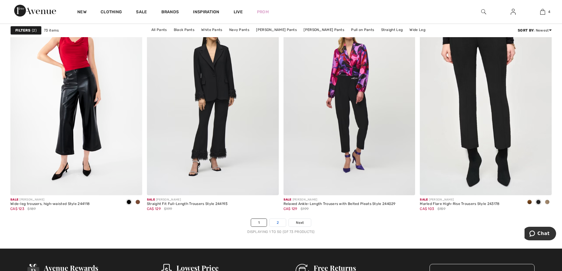
click at [276, 219] on link "2" at bounding box center [278, 223] width 16 height 8
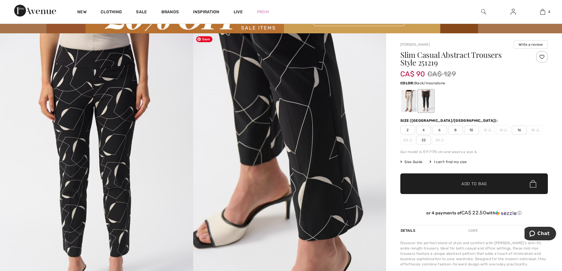
scroll to position [30, 0]
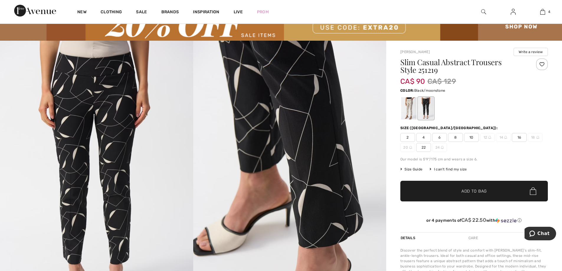
click at [486, 136] on span "12" at bounding box center [487, 137] width 15 height 9
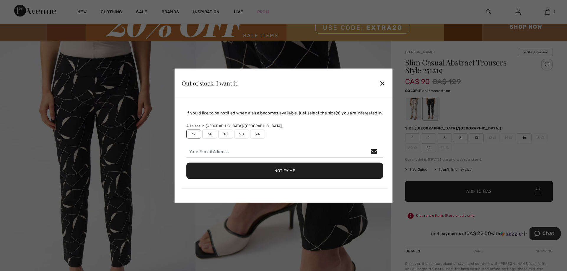
click at [206, 134] on label "14" at bounding box center [209, 134] width 15 height 9
click at [243, 173] on button "Notify Me" at bounding box center [284, 171] width 197 height 16
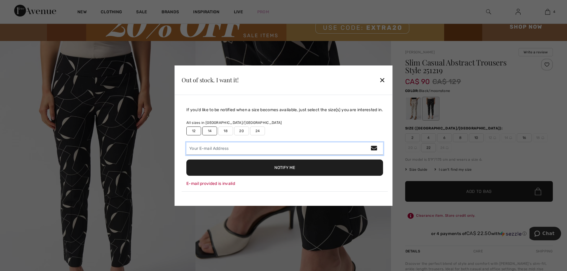
click at [230, 146] on input "email" at bounding box center [284, 149] width 197 height 12
type input "artisanichara@gmail.com"
click at [186, 160] on button "Notify Me" at bounding box center [284, 168] width 197 height 16
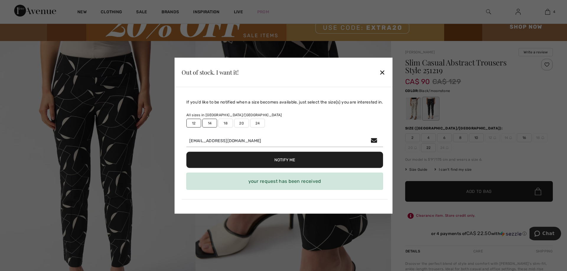
click at [382, 73] on div "✕" at bounding box center [382, 72] width 6 height 12
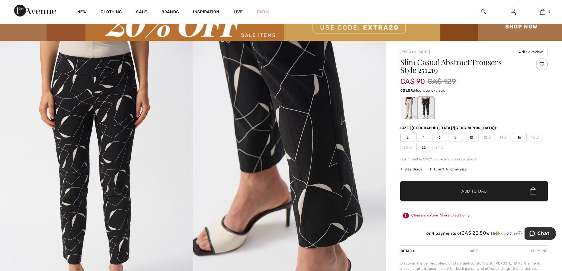
click at [415, 115] on div at bounding box center [408, 108] width 15 height 22
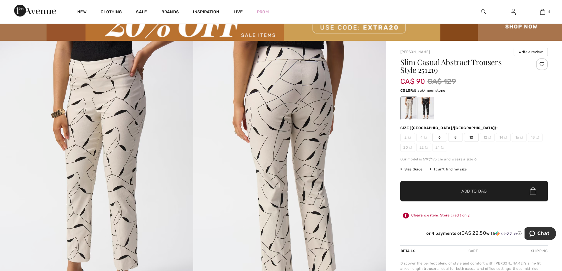
click at [428, 112] on div at bounding box center [425, 108] width 15 height 22
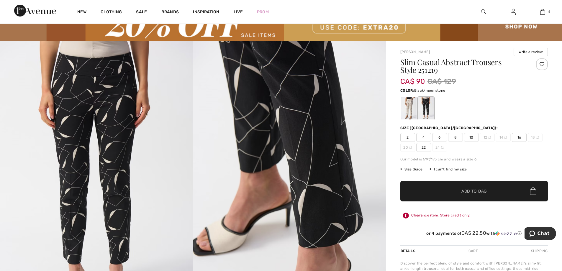
click at [485, 136] on span "12" at bounding box center [487, 137] width 15 height 9
click at [488, 137] on img at bounding box center [489, 137] width 3 height 3
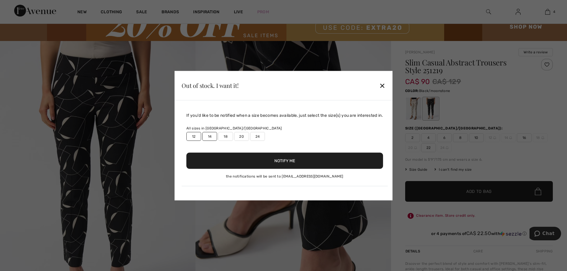
click at [385, 86] on div "✕" at bounding box center [382, 85] width 6 height 12
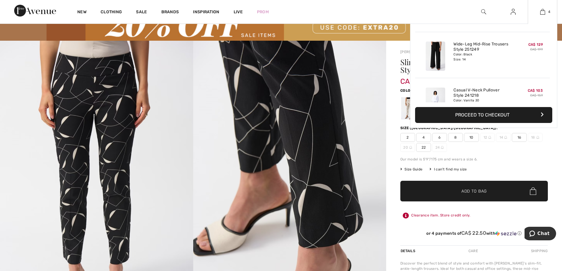
scroll to position [110, 0]
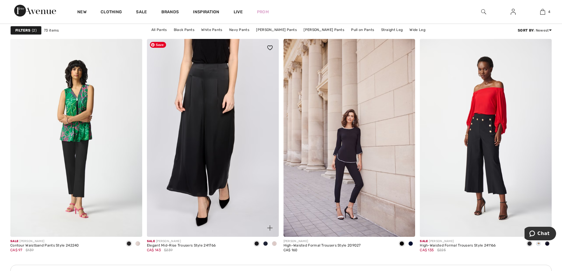
scroll to position [767, 0]
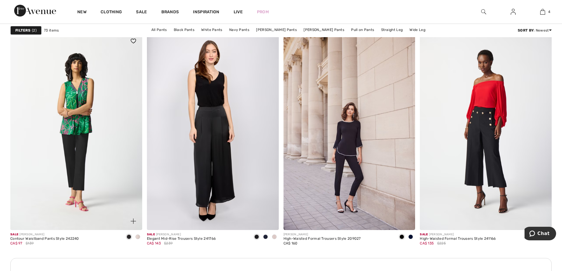
click at [139, 235] on span at bounding box center [137, 237] width 5 height 5
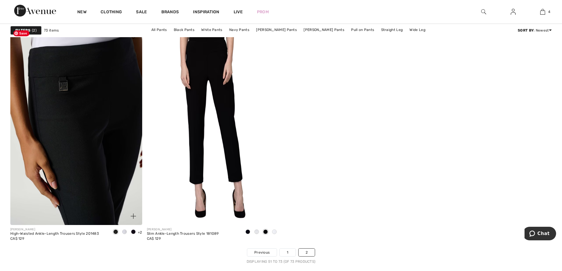
scroll to position [1594, 0]
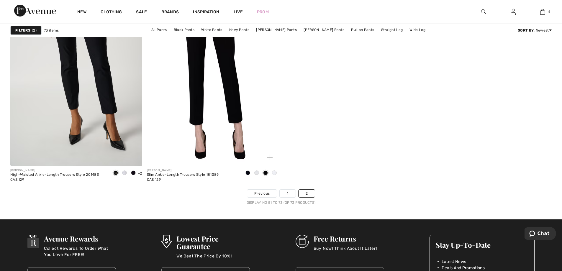
click at [274, 174] on span at bounding box center [274, 173] width 5 height 5
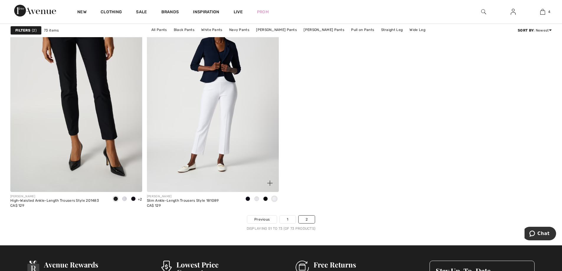
scroll to position [1535, 0]
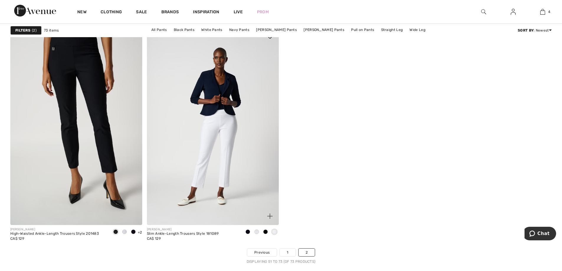
click at [257, 234] on div at bounding box center [256, 233] width 9 height 10
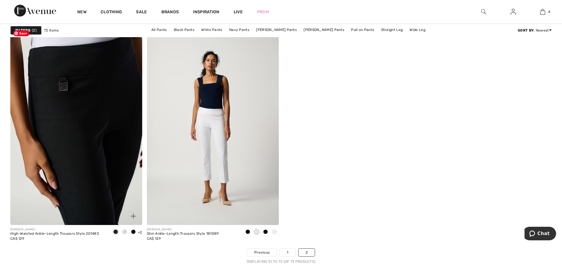
click at [88, 150] on img at bounding box center [76, 126] width 132 height 198
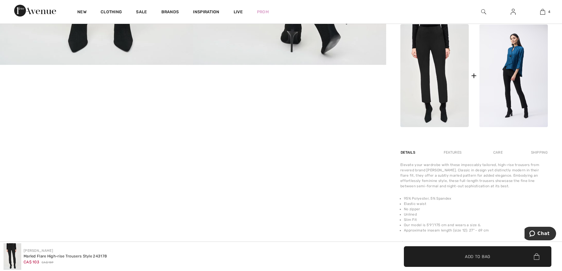
scroll to position [443, 0]
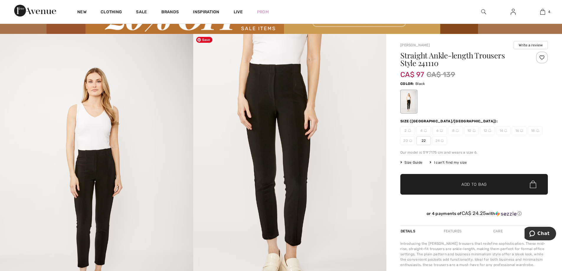
scroll to position [30, 0]
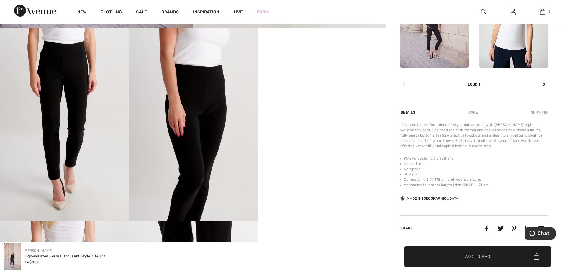
scroll to position [325, 0]
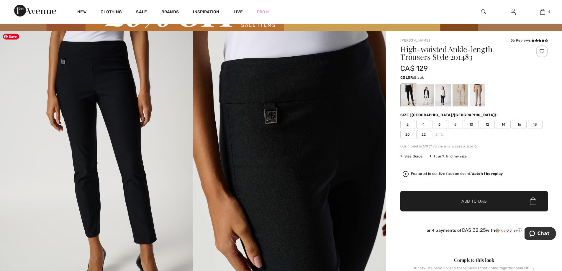
scroll to position [30, 0]
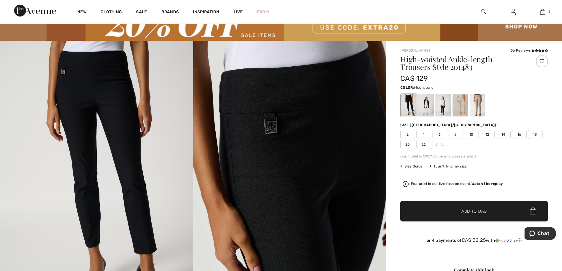
click at [468, 105] on div at bounding box center [460, 105] width 15 height 22
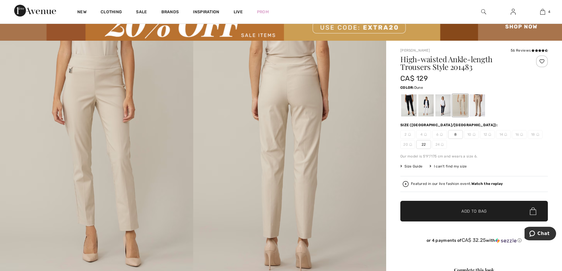
click at [472, 105] on div at bounding box center [477, 105] width 15 height 22
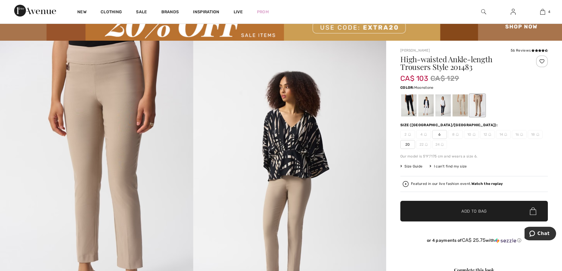
click at [464, 106] on div at bounding box center [460, 105] width 15 height 22
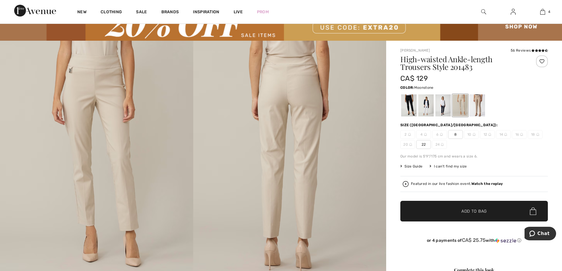
click at [457, 107] on div at bounding box center [460, 105] width 15 height 22
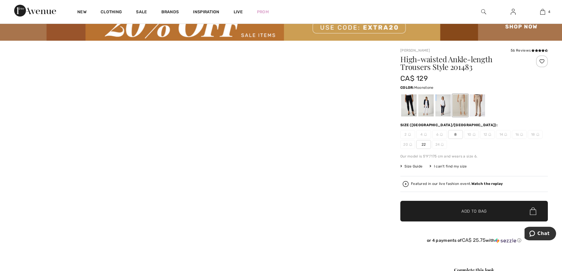
click at [457, 107] on div at bounding box center [460, 105] width 15 height 22
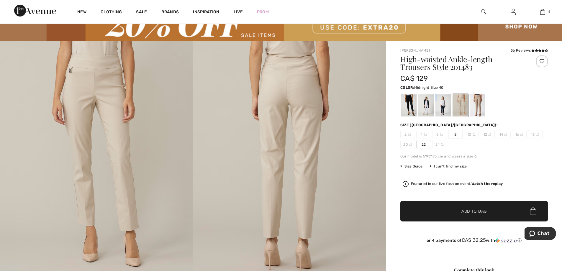
click at [450, 108] on div at bounding box center [443, 105] width 15 height 22
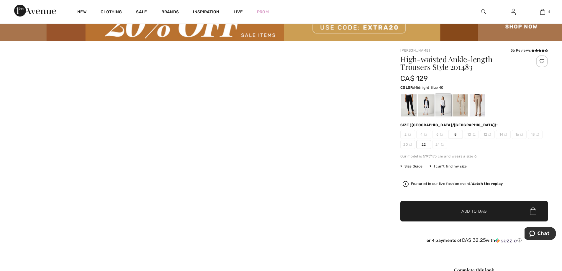
click at [444, 108] on div at bounding box center [443, 105] width 15 height 22
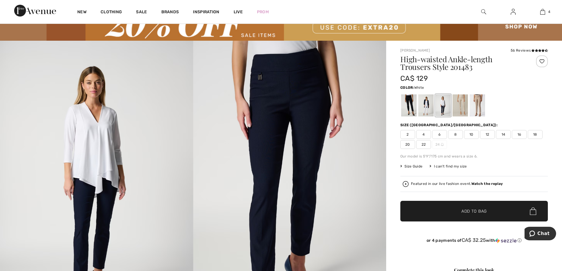
click at [430, 108] on div at bounding box center [425, 105] width 15 height 22
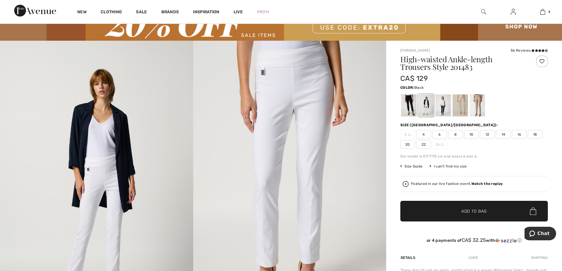
click at [409, 108] on div at bounding box center [408, 105] width 15 height 22
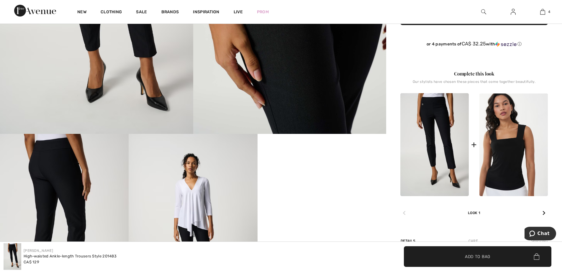
scroll to position [177, 0]
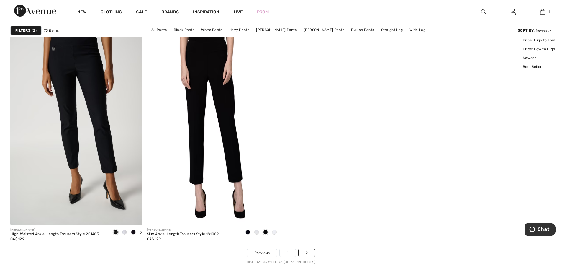
click at [543, 32] on div "Sort By : Newest Price: High to Low Price: Low to High Newest Best Sellers" at bounding box center [535, 30] width 34 height 5
click at [540, 40] on link "Price: High to Low" at bounding box center [541, 40] width 37 height 9
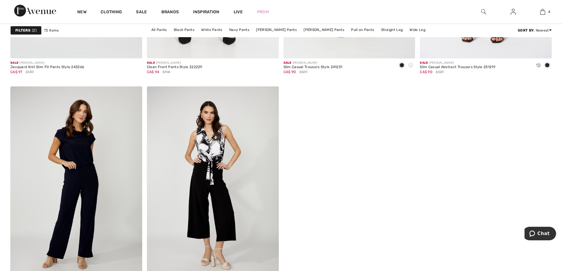
scroll to position [1535, 0]
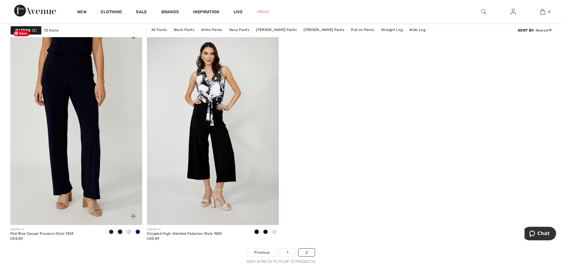
click at [123, 111] on img at bounding box center [76, 126] width 132 height 198
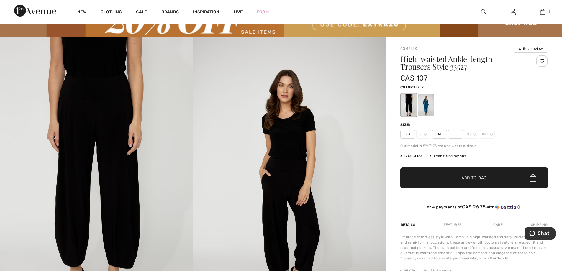
scroll to position [30, 0]
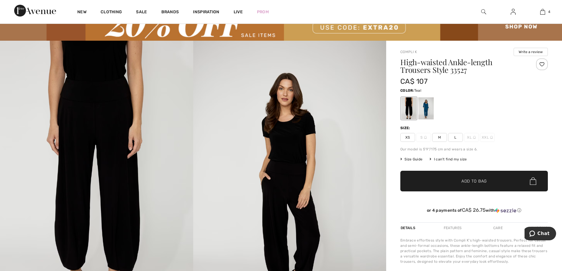
click at [428, 109] on div at bounding box center [425, 108] width 15 height 22
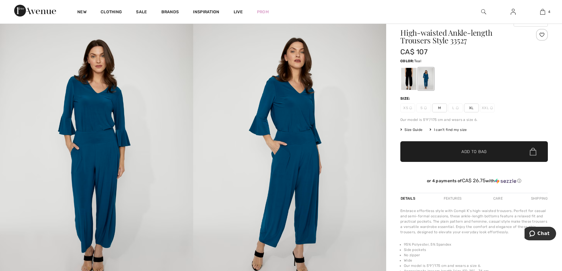
scroll to position [0, 0]
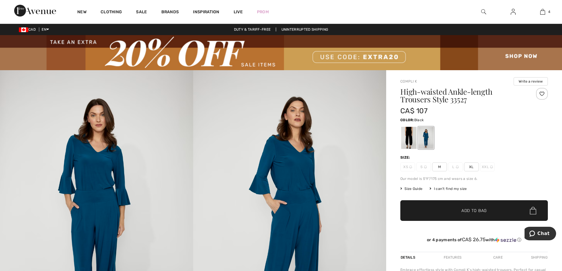
click at [408, 139] on div at bounding box center [408, 138] width 15 height 22
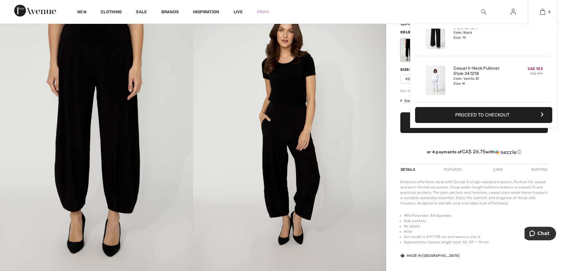
scroll to position [89, 0]
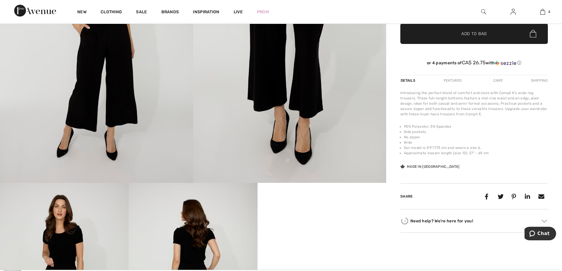
scroll to position [295, 0]
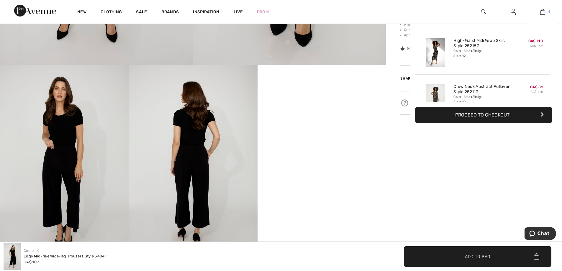
click at [544, 9] on img at bounding box center [542, 11] width 5 height 7
click at [486, 118] on button "Proceed to Checkout" at bounding box center [483, 115] width 137 height 16
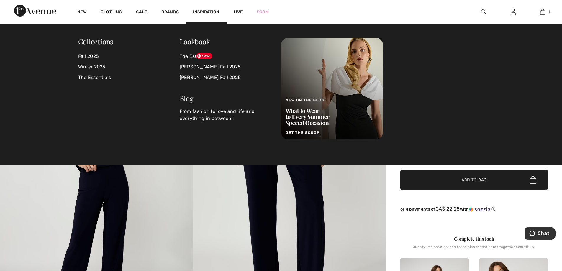
scroll to position [30, 0]
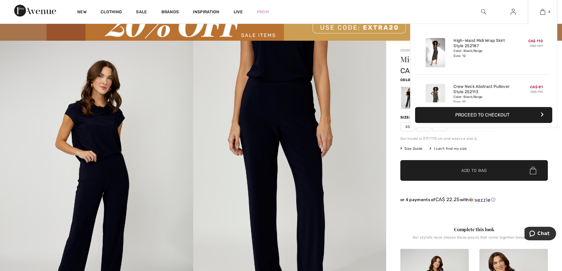
click at [540, 13] on img at bounding box center [542, 11] width 5 height 7
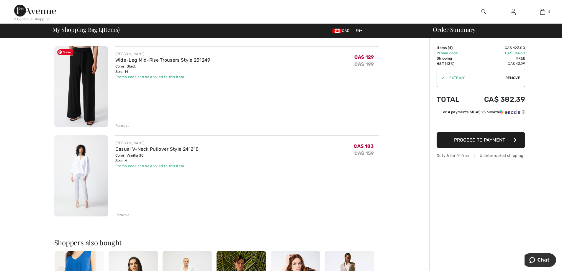
scroll to position [118, 0]
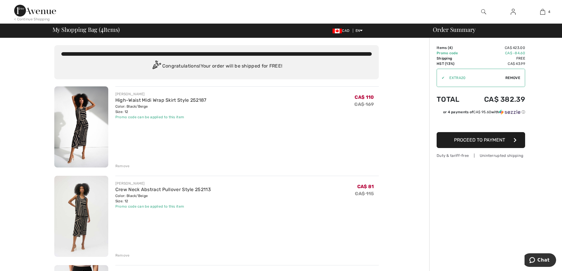
click at [41, 12] on img at bounding box center [35, 11] width 42 height 12
click at [37, 19] on div "< Continue Shopping" at bounding box center [32, 19] width 36 height 5
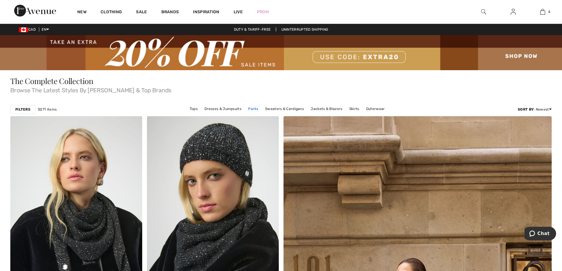
click at [255, 108] on link "Pants" at bounding box center [253, 109] width 16 height 8
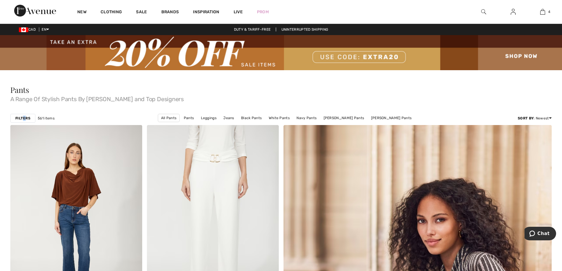
click at [24, 117] on strong "Filters" at bounding box center [22, 118] width 15 height 5
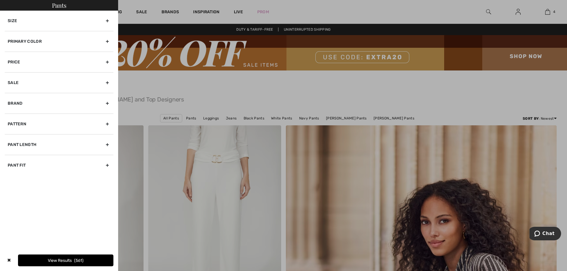
click at [73, 146] on div "Pant Length" at bounding box center [59, 144] width 109 height 21
click at [11, 163] on input"] "Ankle" at bounding box center [10, 164] width 4 height 4
checkbox input"] "true"
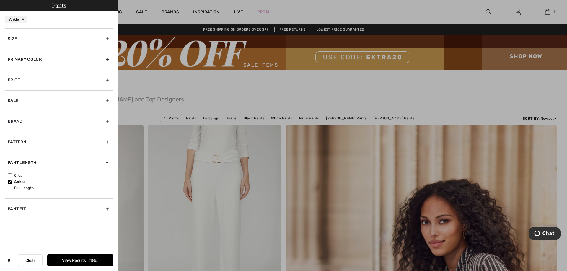
click at [64, 264] on button "View Results 186" at bounding box center [80, 261] width 66 height 12
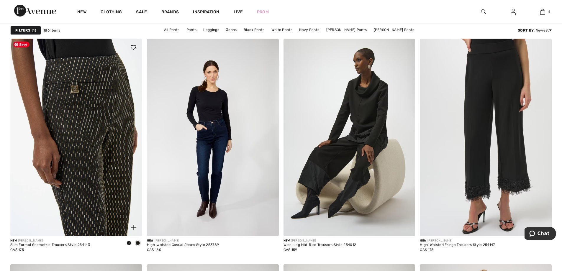
scroll to position [590, 0]
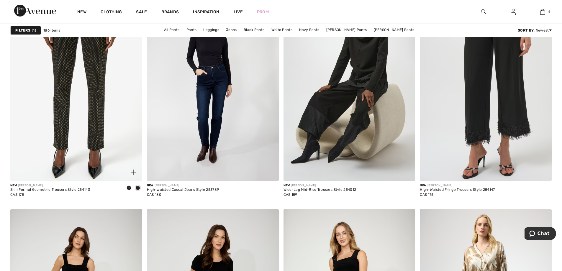
click at [128, 188] on span at bounding box center [129, 188] width 5 height 5
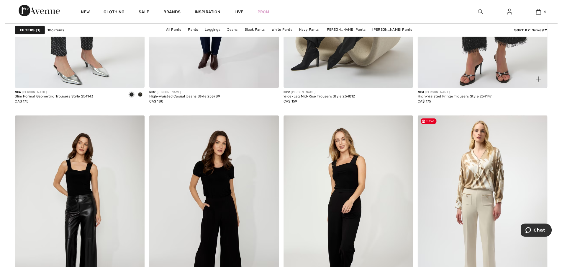
scroll to position [649, 0]
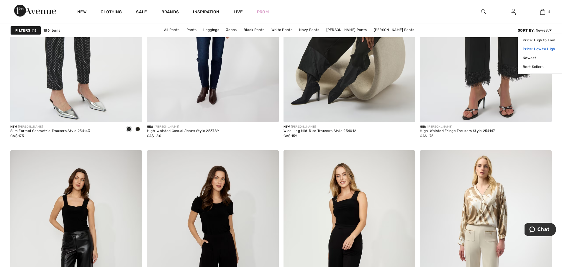
click at [542, 48] on link "Price: Low to High" at bounding box center [541, 49] width 37 height 9
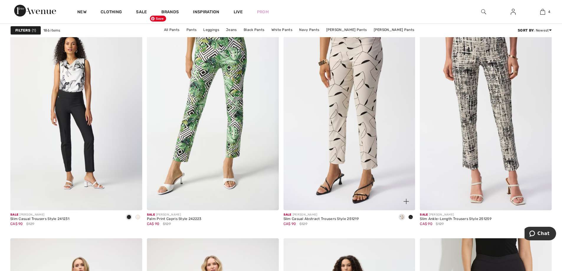
scroll to position [561, 0]
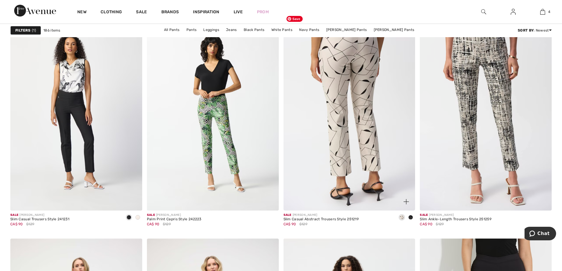
click at [368, 115] on img at bounding box center [350, 112] width 132 height 198
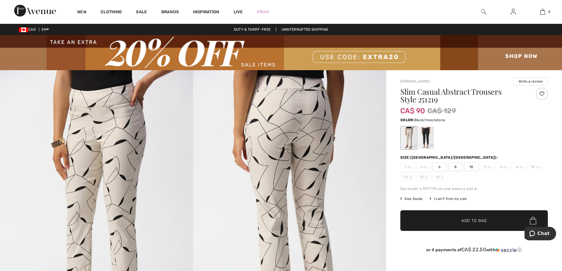
click at [426, 135] on div at bounding box center [425, 138] width 15 height 22
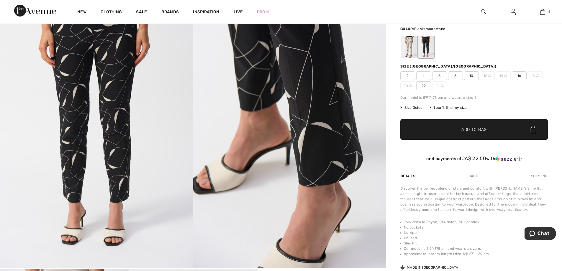
scroll to position [89, 0]
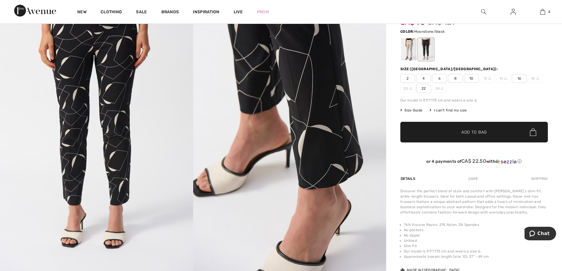
drag, startPoint x: 415, startPoint y: 53, endPoint x: 408, endPoint y: 53, distance: 6.5
click at [410, 53] on div at bounding box center [408, 49] width 15 height 22
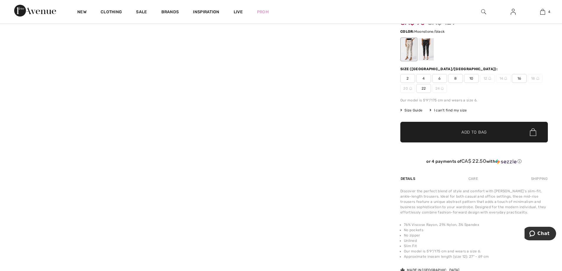
click at [408, 54] on div at bounding box center [408, 49] width 15 height 22
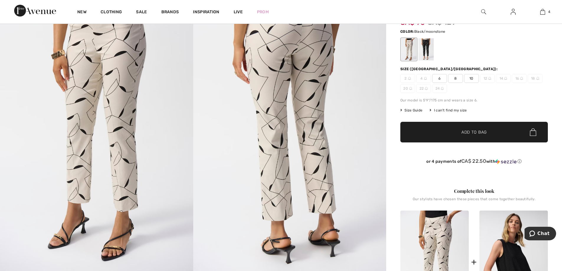
click at [426, 55] on div at bounding box center [425, 49] width 15 height 22
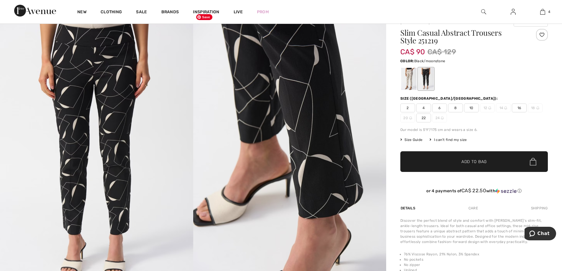
scroll to position [0, 0]
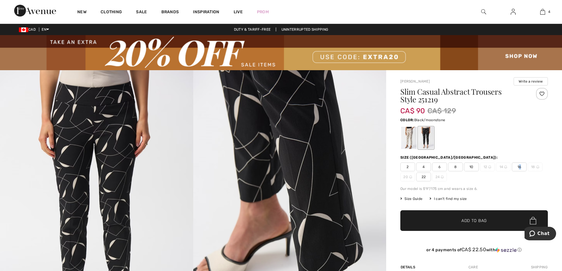
click at [520, 165] on span "16" at bounding box center [519, 167] width 15 height 9
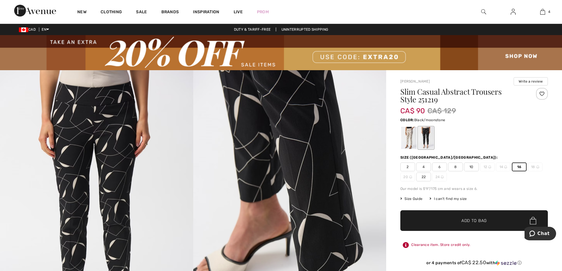
drag, startPoint x: 494, startPoint y: 209, endPoint x: 492, endPoint y: 215, distance: 6.4
click at [493, 210] on div "Slim Casual Abstract Trousers Style 251219 CA$ 90 CA$ 129 Color: Black/moonston…" at bounding box center [474, 181] width 148 height 187
click at [492, 217] on span "✔ Added to Bag Add to Bag" at bounding box center [474, 220] width 148 height 21
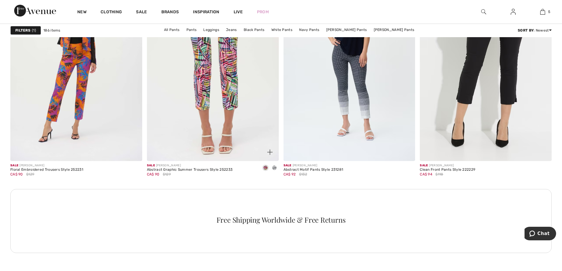
scroll to position [767, 0]
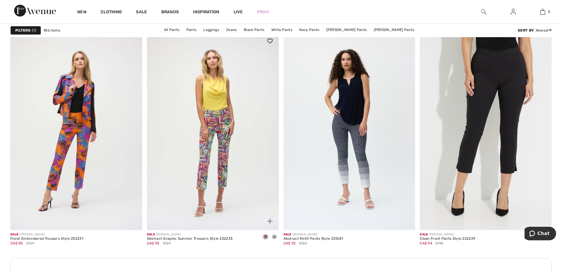
click at [276, 237] on span at bounding box center [274, 237] width 5 height 5
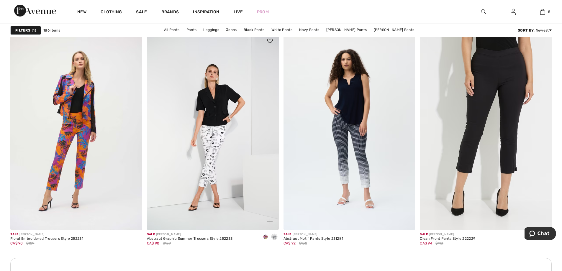
click at [271, 238] on div at bounding box center [274, 238] width 9 height 10
click at [266, 235] on span at bounding box center [265, 237] width 5 height 5
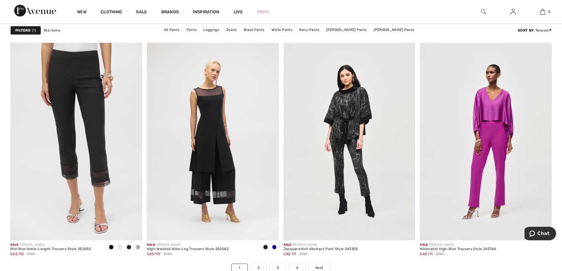
scroll to position [3305, 0]
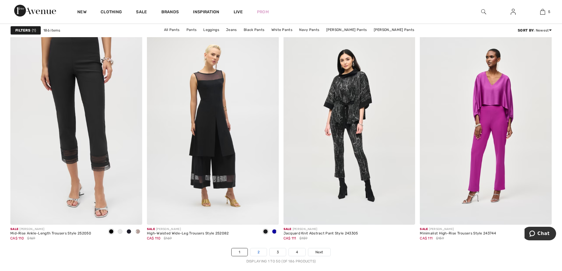
click at [259, 250] on link "2" at bounding box center [259, 252] width 16 height 8
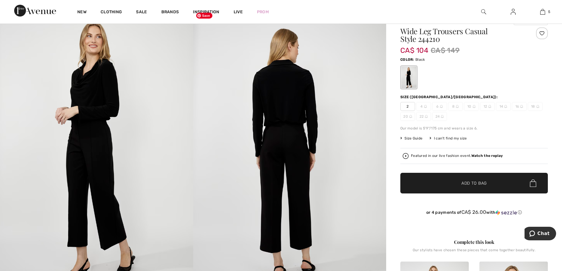
scroll to position [59, 0]
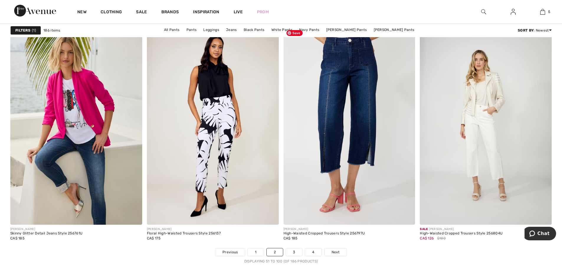
scroll to position [3364, 0]
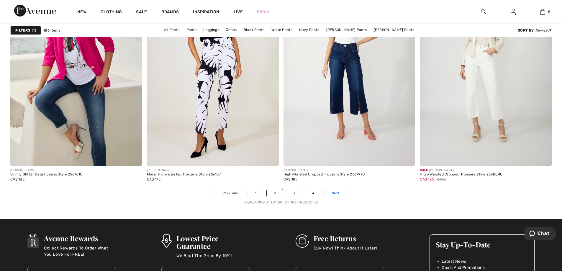
click at [336, 192] on span "Next" at bounding box center [336, 193] width 8 height 5
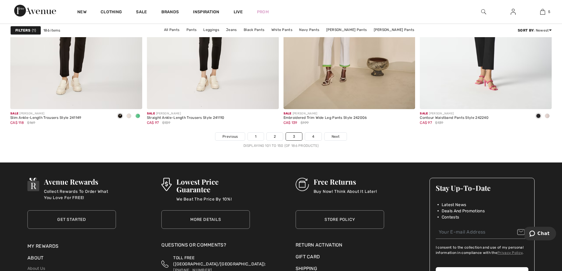
scroll to position [3423, 0]
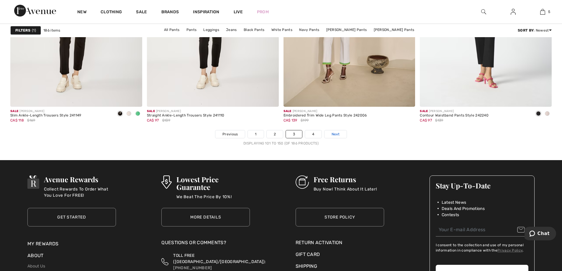
click at [327, 131] on link "Next" at bounding box center [336, 134] width 22 height 8
click at [332, 136] on span "Next" at bounding box center [336, 134] width 8 height 5
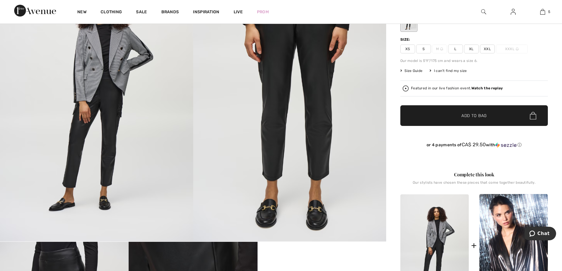
scroll to position [295, 0]
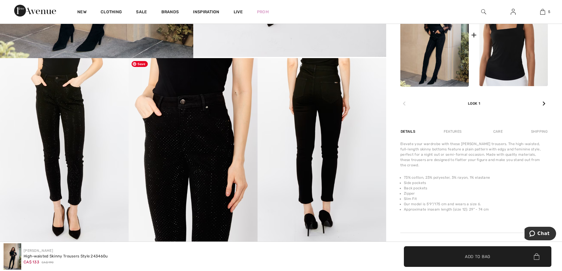
scroll to position [295, 0]
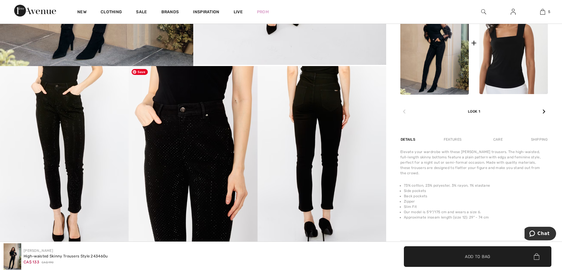
click at [198, 157] on img at bounding box center [193, 162] width 129 height 193
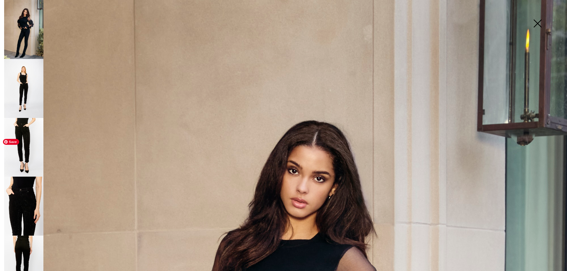
scroll to position [236, 0]
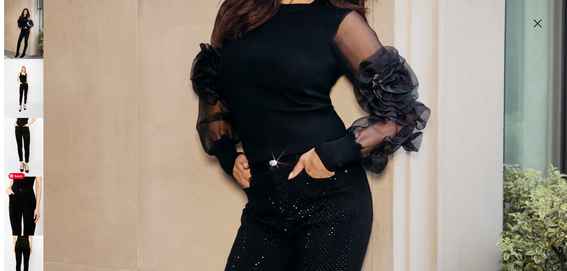
click at [13, 211] on img at bounding box center [23, 206] width 39 height 59
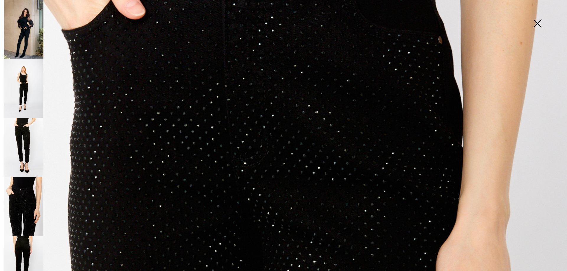
click at [140, 200] on img at bounding box center [283, 189] width 567 height 850
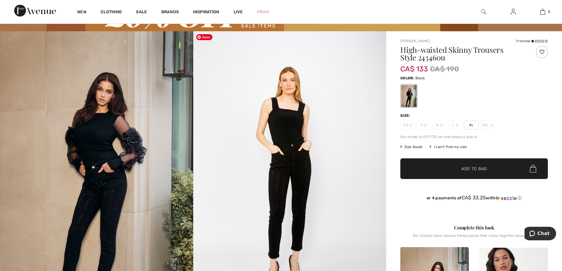
scroll to position [30, 0]
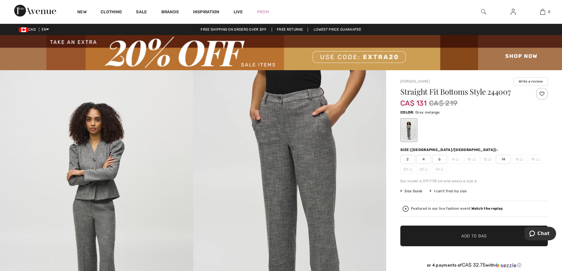
drag, startPoint x: 416, startPoint y: 112, endPoint x: 439, endPoint y: 112, distance: 23.3
click at [439, 112] on div "Color: Grey melange" at bounding box center [474, 112] width 148 height 7
copy span "Grey melange"
drag, startPoint x: 453, startPoint y: 243, endPoint x: 446, endPoint y: 241, distance: 7.9
click at [454, 243] on span "✔ Added to Bag Add to Bag" at bounding box center [474, 236] width 148 height 21
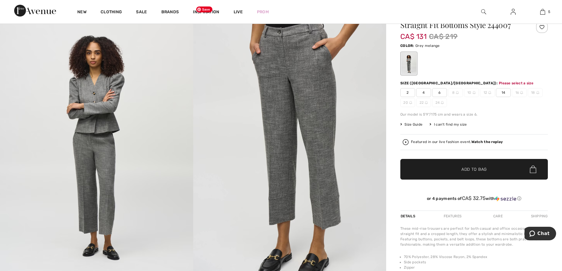
scroll to position [100, 0]
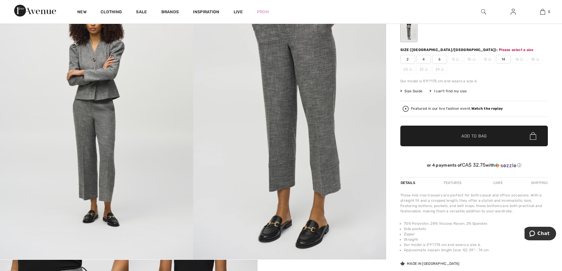
click at [514, 57] on span "16" at bounding box center [519, 59] width 15 height 9
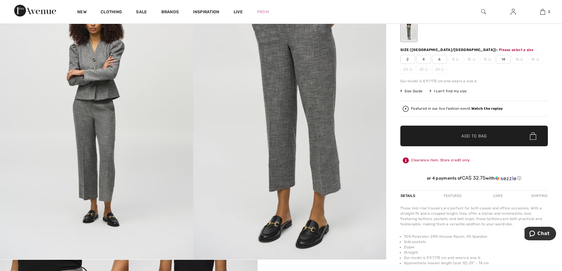
click at [512, 59] on div "2 4 6 8 10 12 14 16 18 20 22 24" at bounding box center [474, 64] width 148 height 19
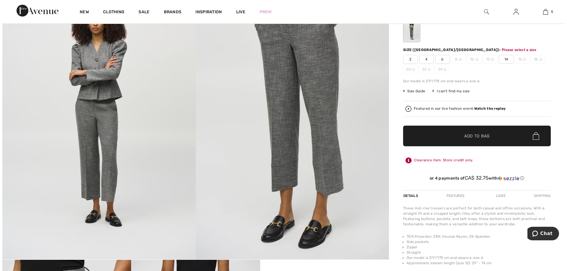
scroll to position [100, 0]
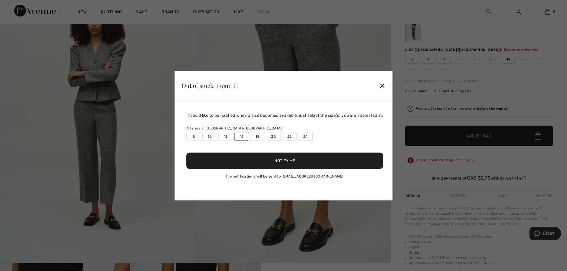
click at [385, 85] on div "✕" at bounding box center [382, 85] width 6 height 12
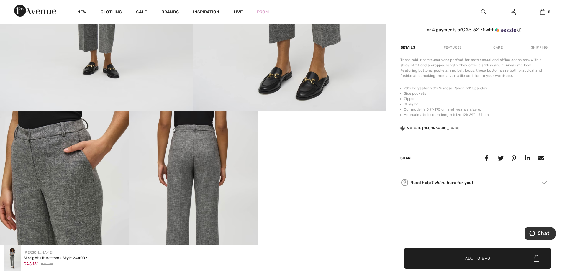
scroll to position [277, 0]
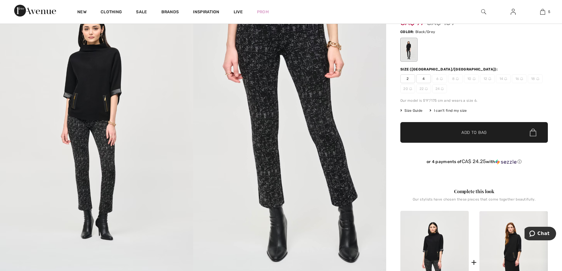
scroll to position [89, 0]
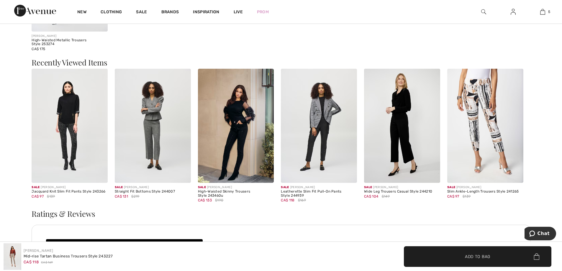
scroll to position [1003, 0]
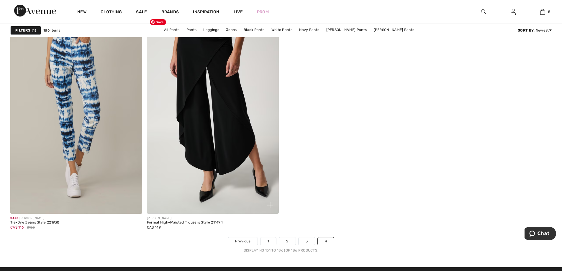
scroll to position [2508, 0]
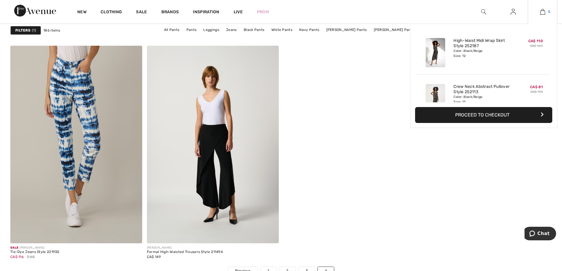
click at [545, 10] on img at bounding box center [542, 11] width 5 height 7
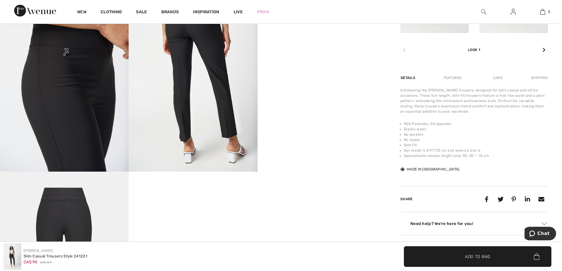
scroll to position [384, 0]
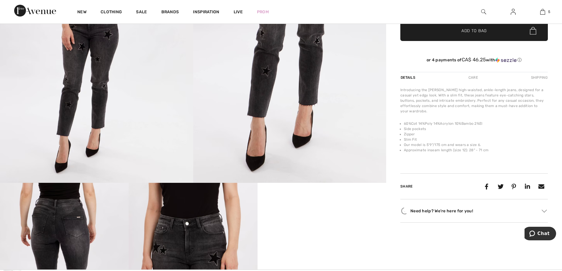
scroll to position [354, 0]
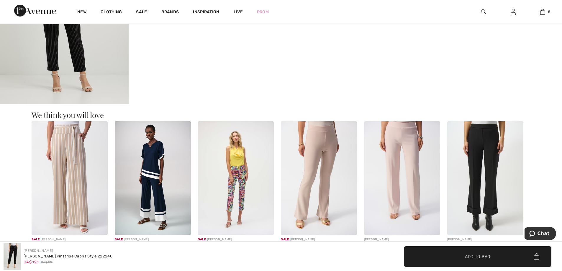
scroll to position [679, 0]
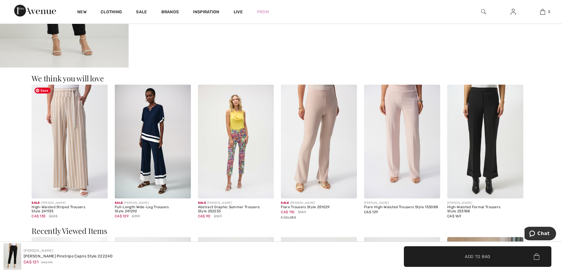
click at [94, 139] on img at bounding box center [70, 142] width 76 height 114
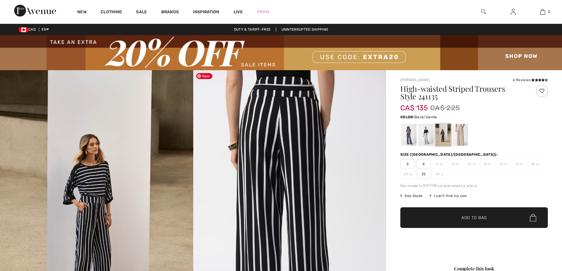
click at [437, 137] on div at bounding box center [443, 135] width 15 height 22
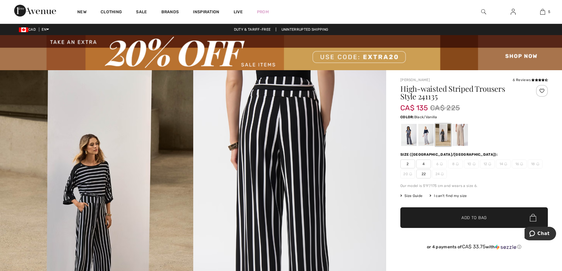
click at [444, 143] on div at bounding box center [443, 135] width 15 height 22
click at [425, 139] on div at bounding box center [425, 135] width 15 height 22
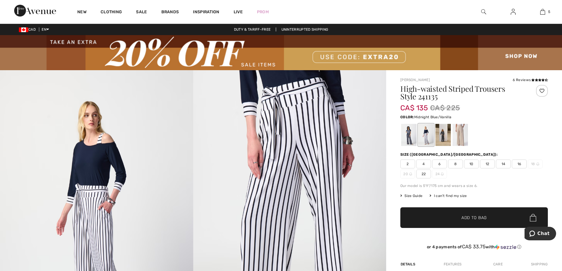
click at [406, 143] on div at bounding box center [408, 135] width 15 height 22
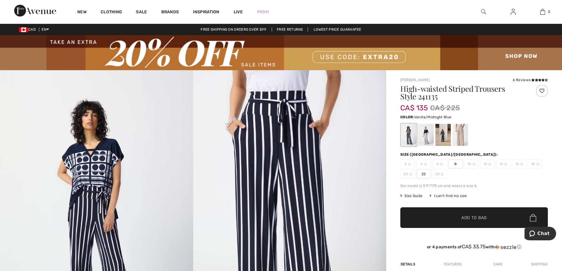
click at [421, 140] on div at bounding box center [425, 135] width 15 height 22
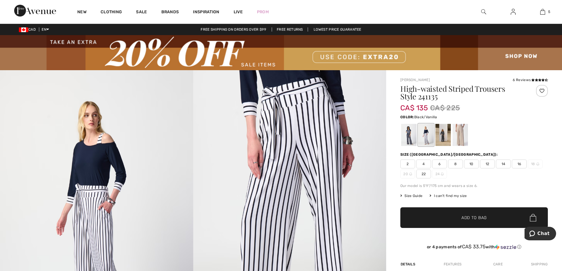
click at [441, 138] on div at bounding box center [443, 135] width 15 height 22
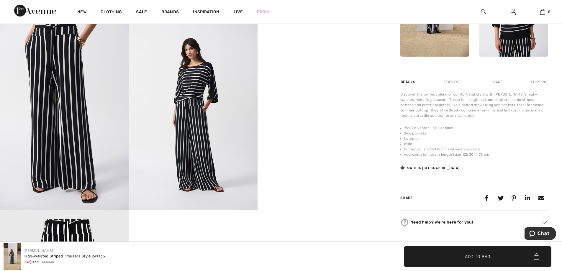
scroll to position [325, 0]
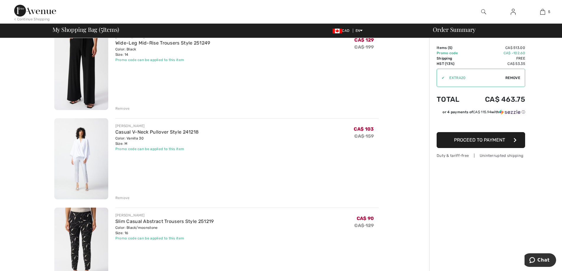
scroll to position [266, 0]
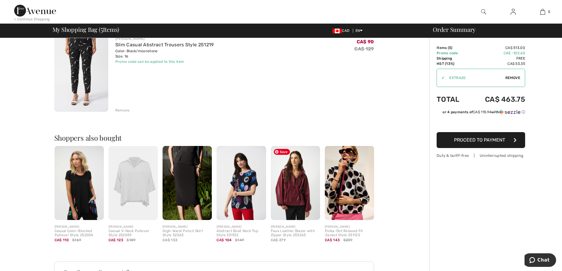
scroll to position [413, 0]
